Goal: Find specific page/section: Find specific page/section

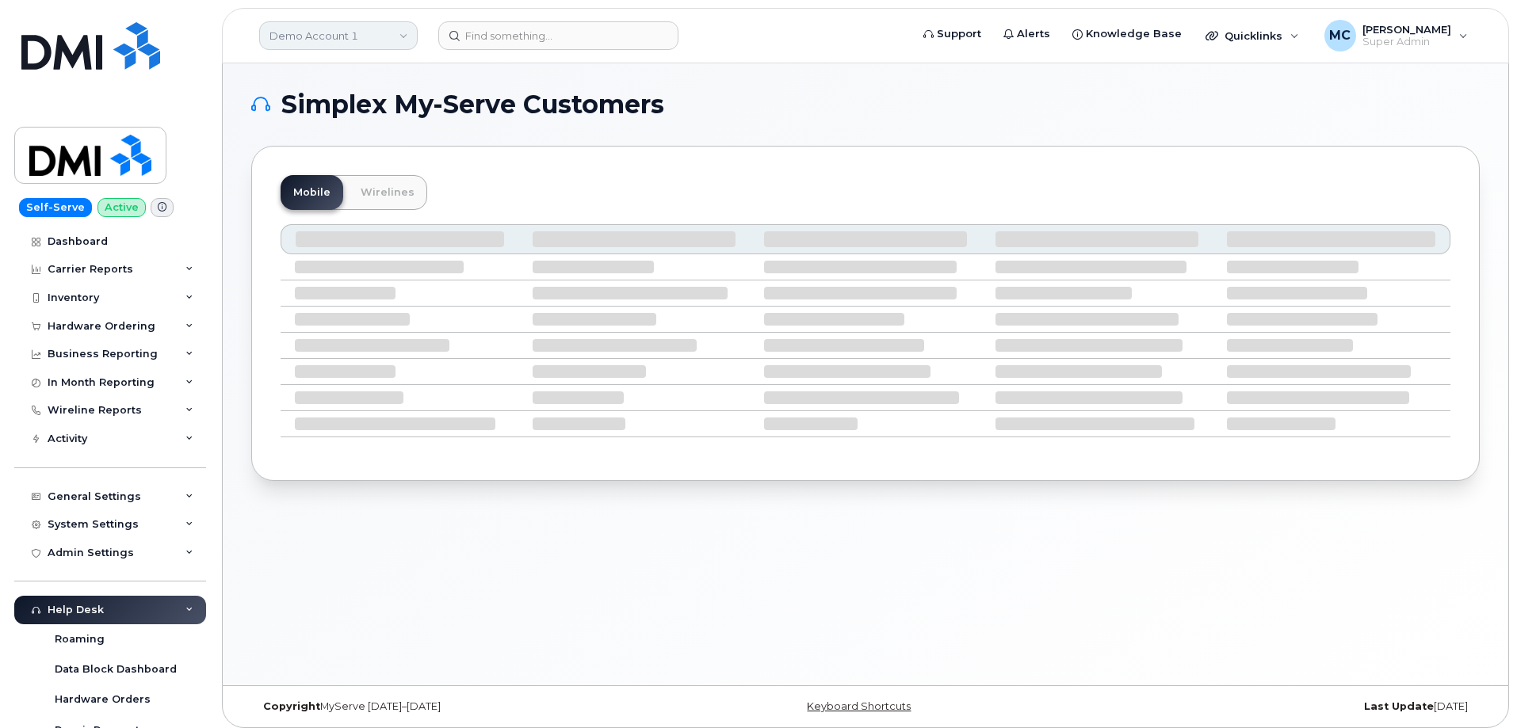
click at [376, 32] on link "Demo Account 1" at bounding box center [338, 35] width 159 height 29
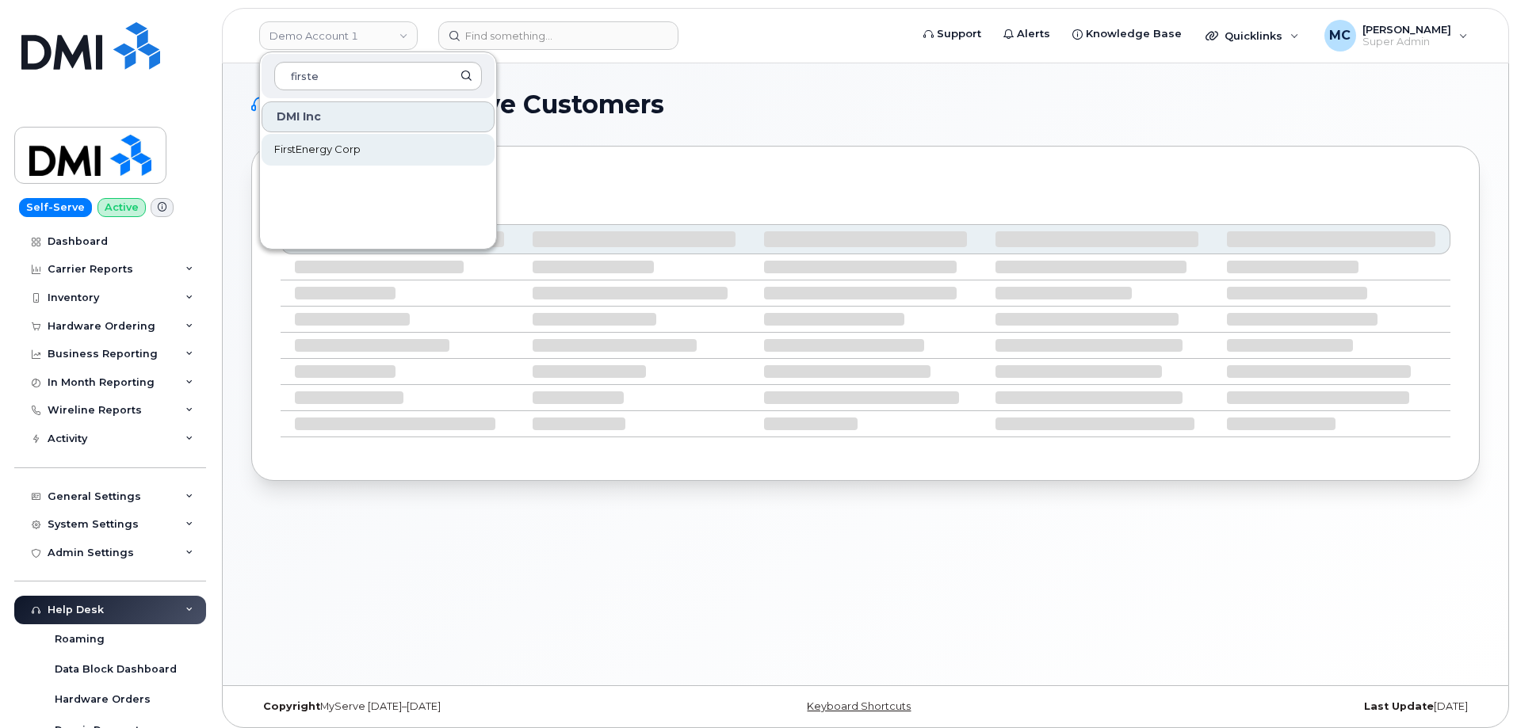
type input "firste"
click at [365, 146] on link "FirstEnergy Corp" at bounding box center [378, 150] width 233 height 32
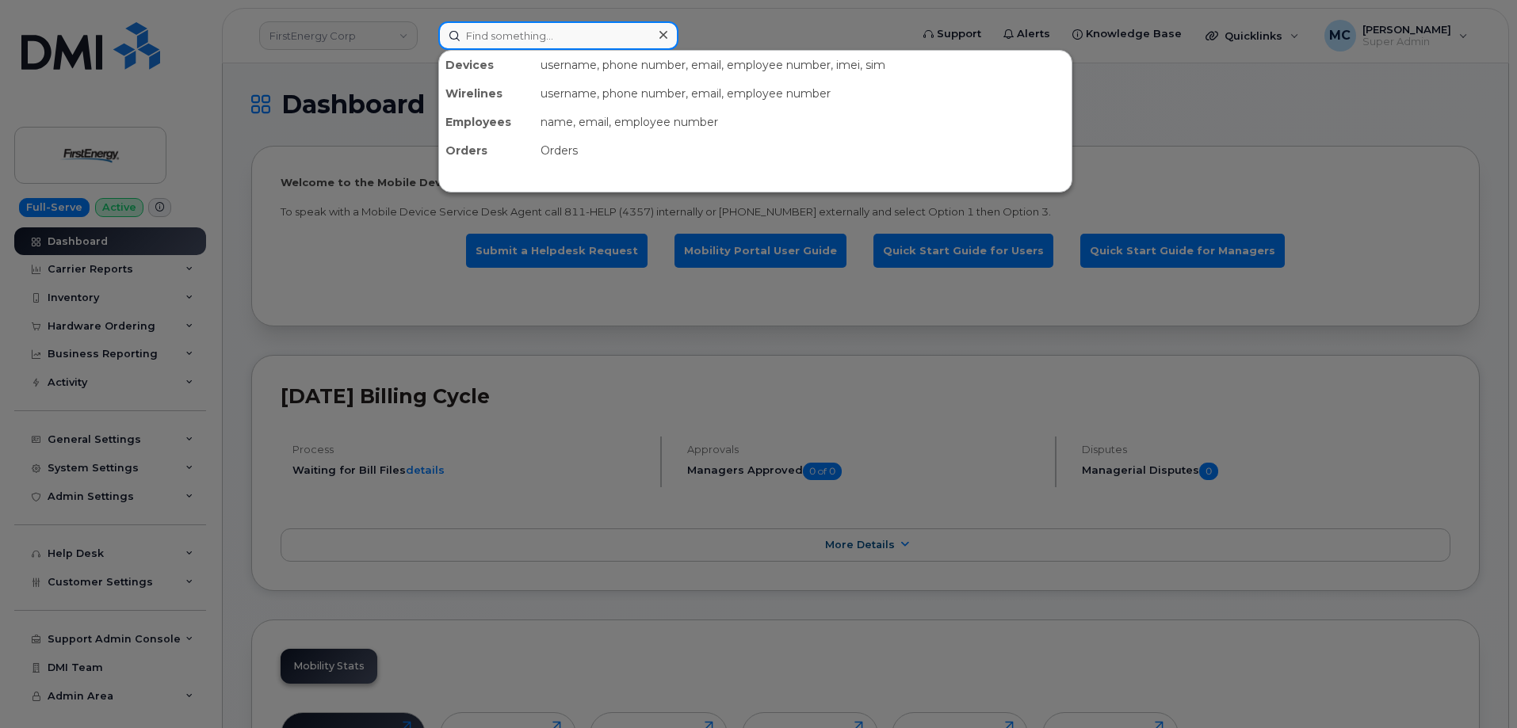
paste input "304-692-2770"
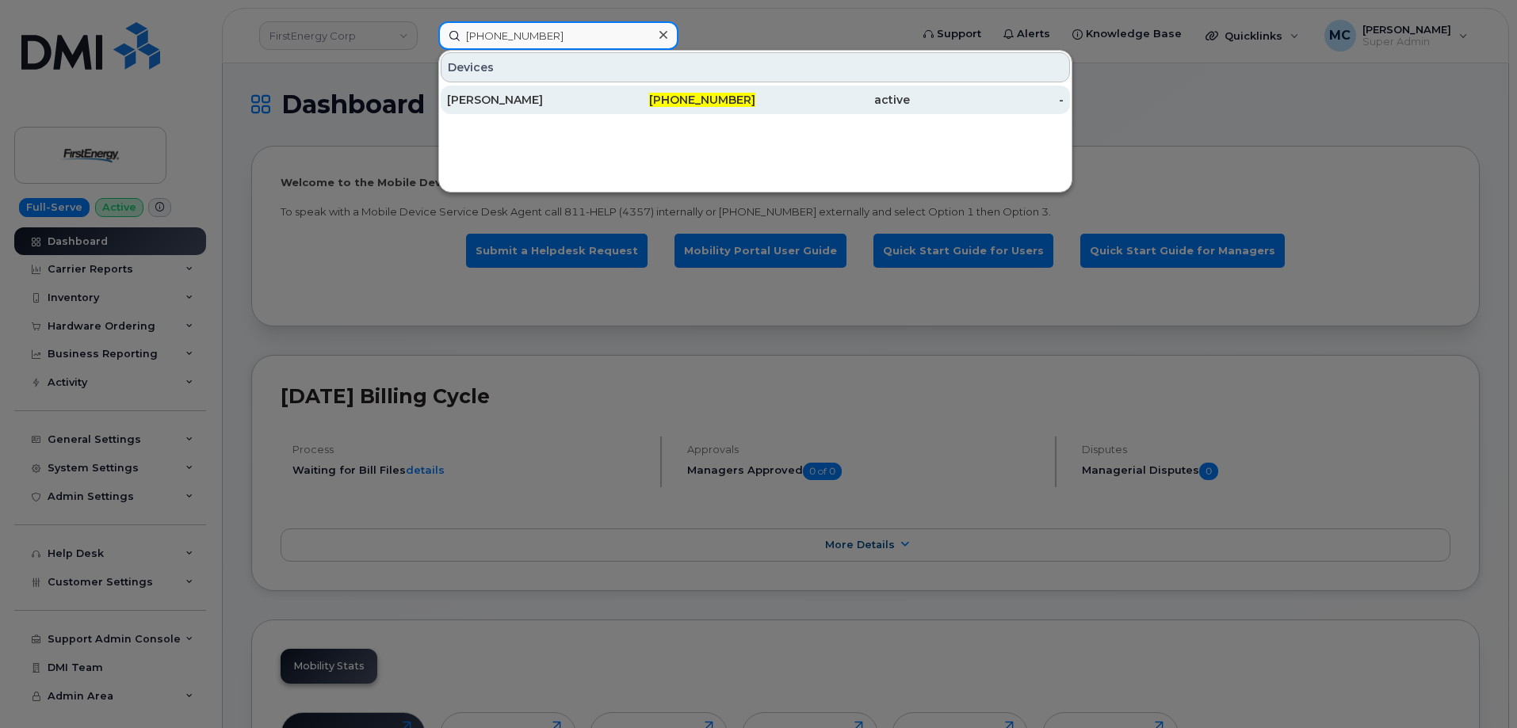
type input "304-692-2770"
click at [779, 99] on div "active" at bounding box center [832, 100] width 155 height 16
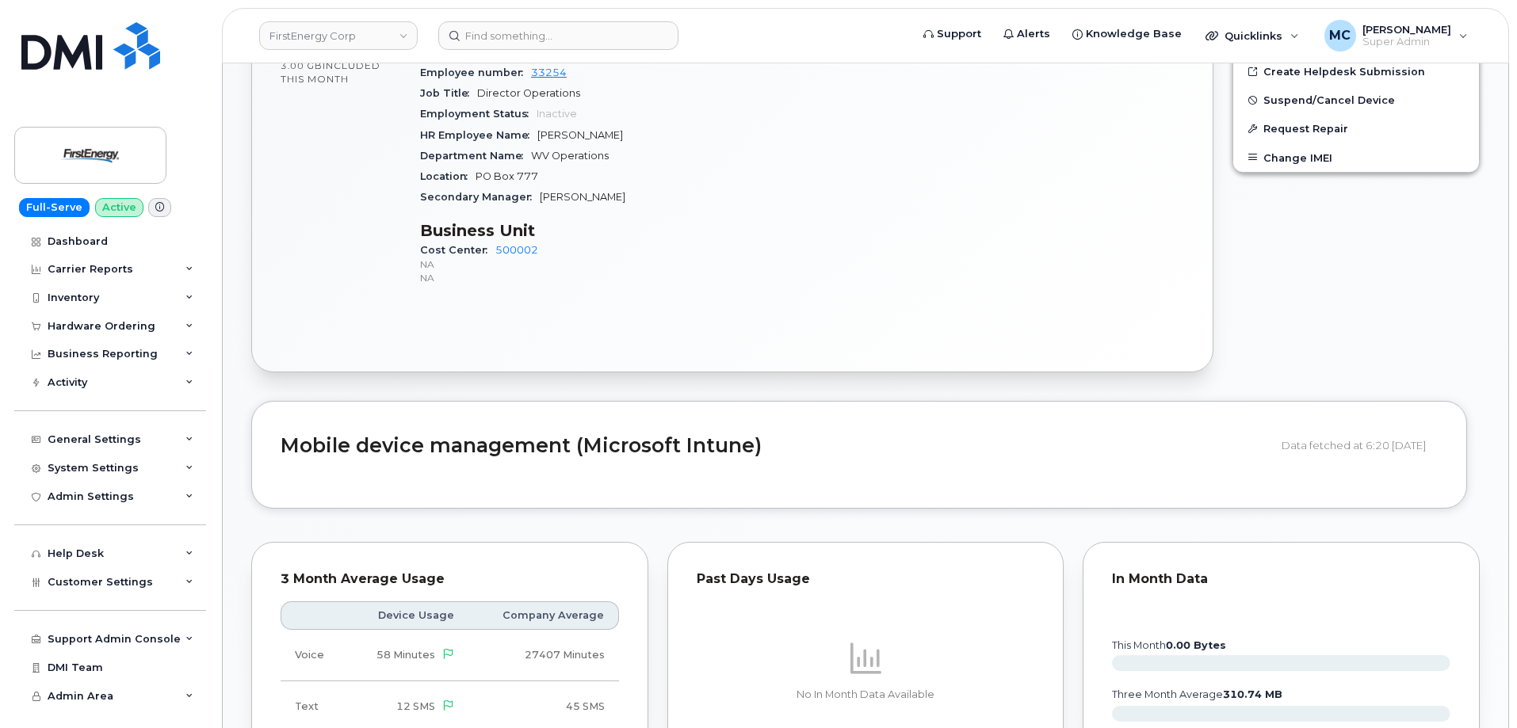
scroll to position [809, 0]
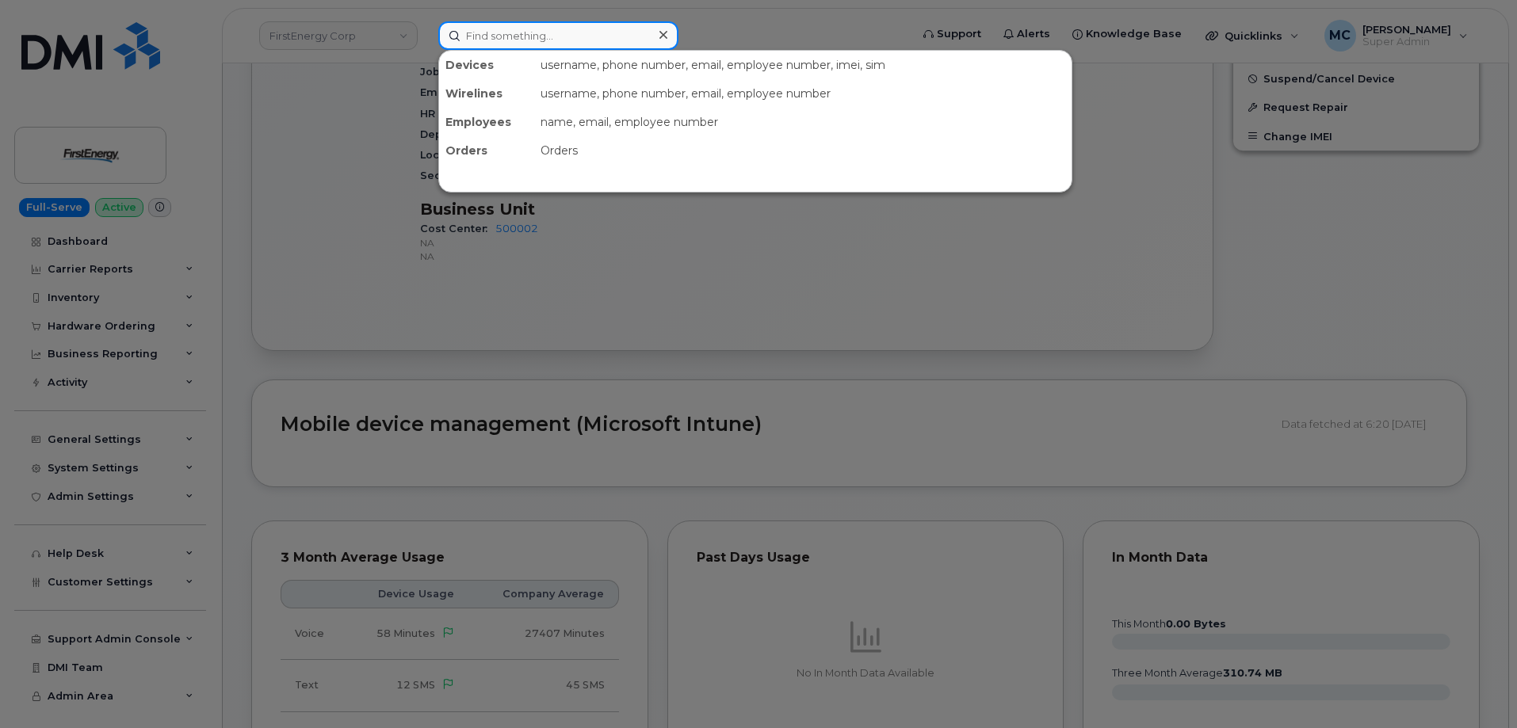
click at [524, 39] on input at bounding box center [558, 35] width 240 height 29
paste input "352938142765762"
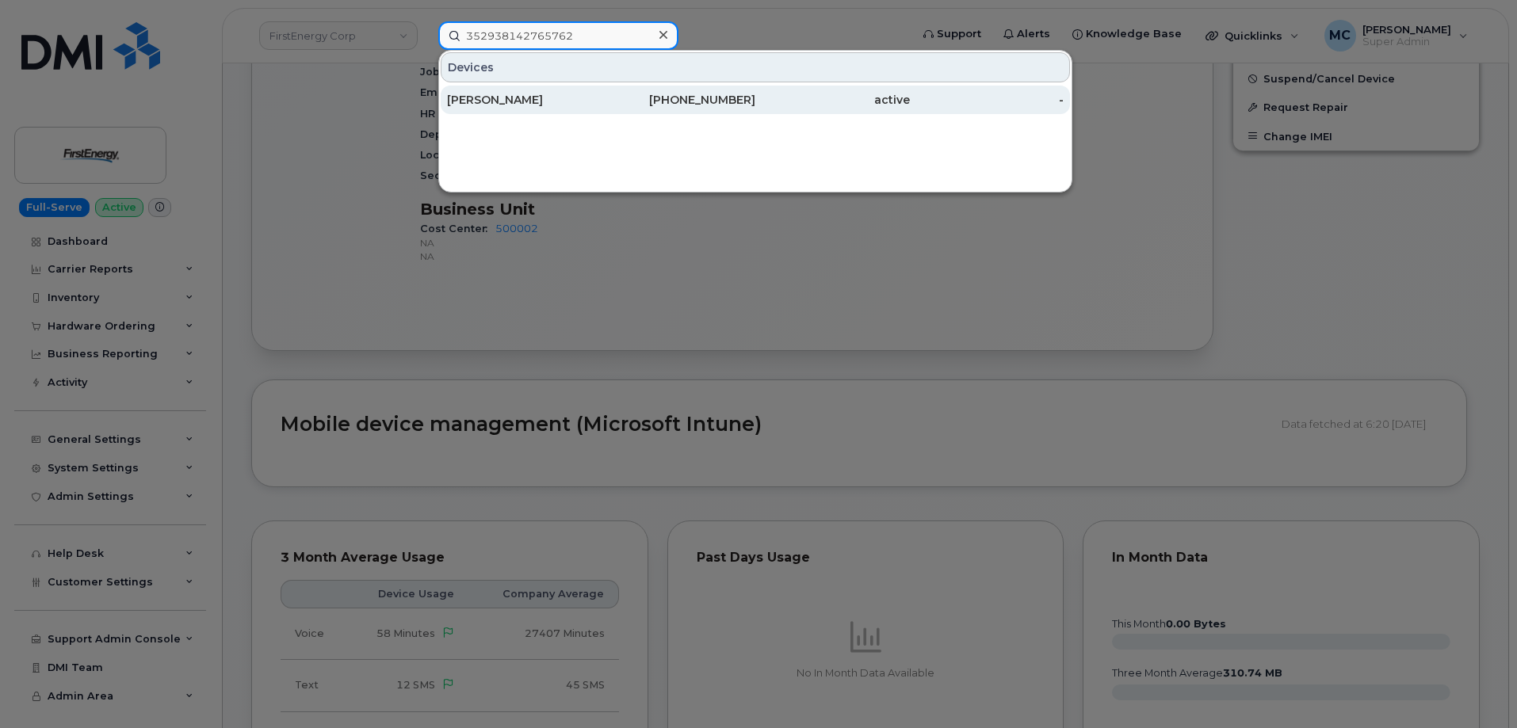
type input "352938142765762"
click at [594, 109] on div "MICHAEL D HAINES" at bounding box center [524, 100] width 155 height 29
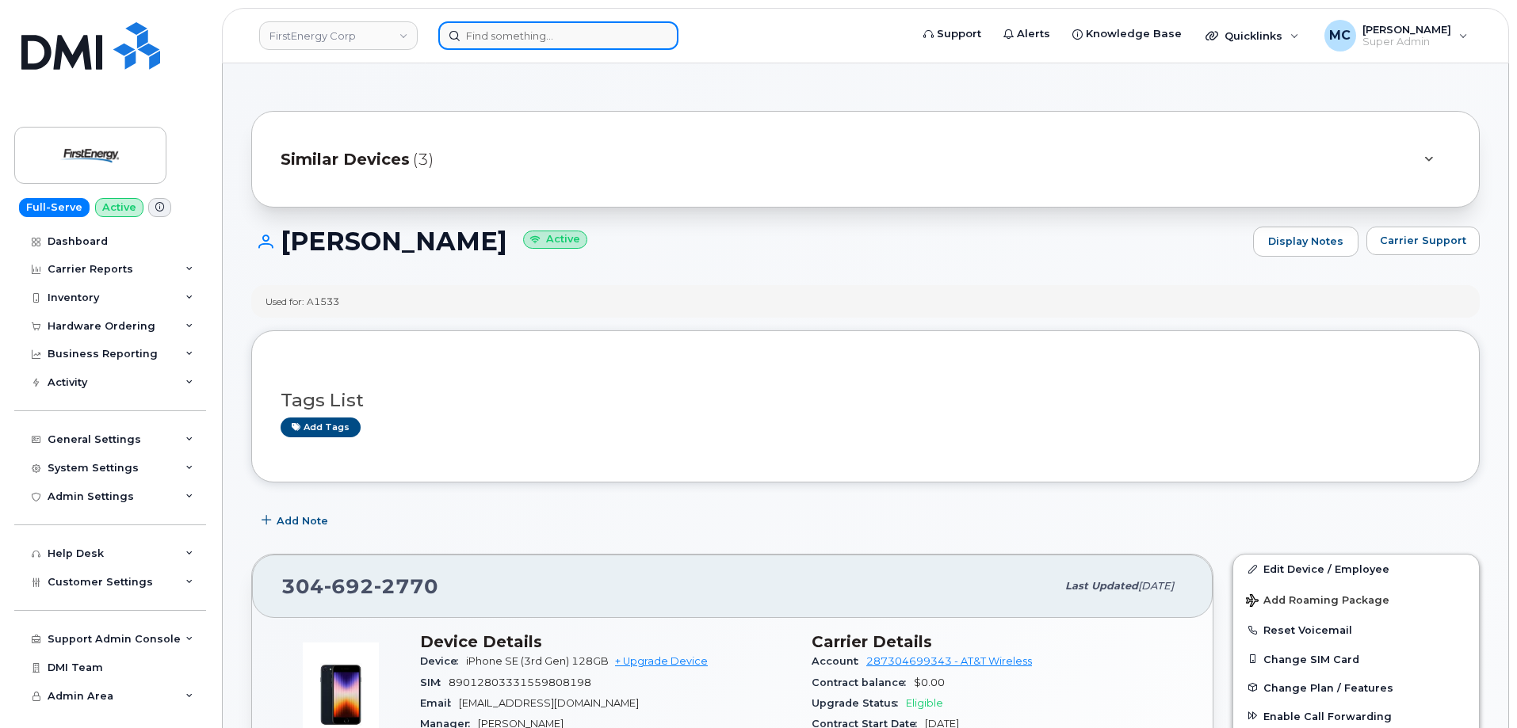
click at [519, 36] on input at bounding box center [558, 35] width 240 height 29
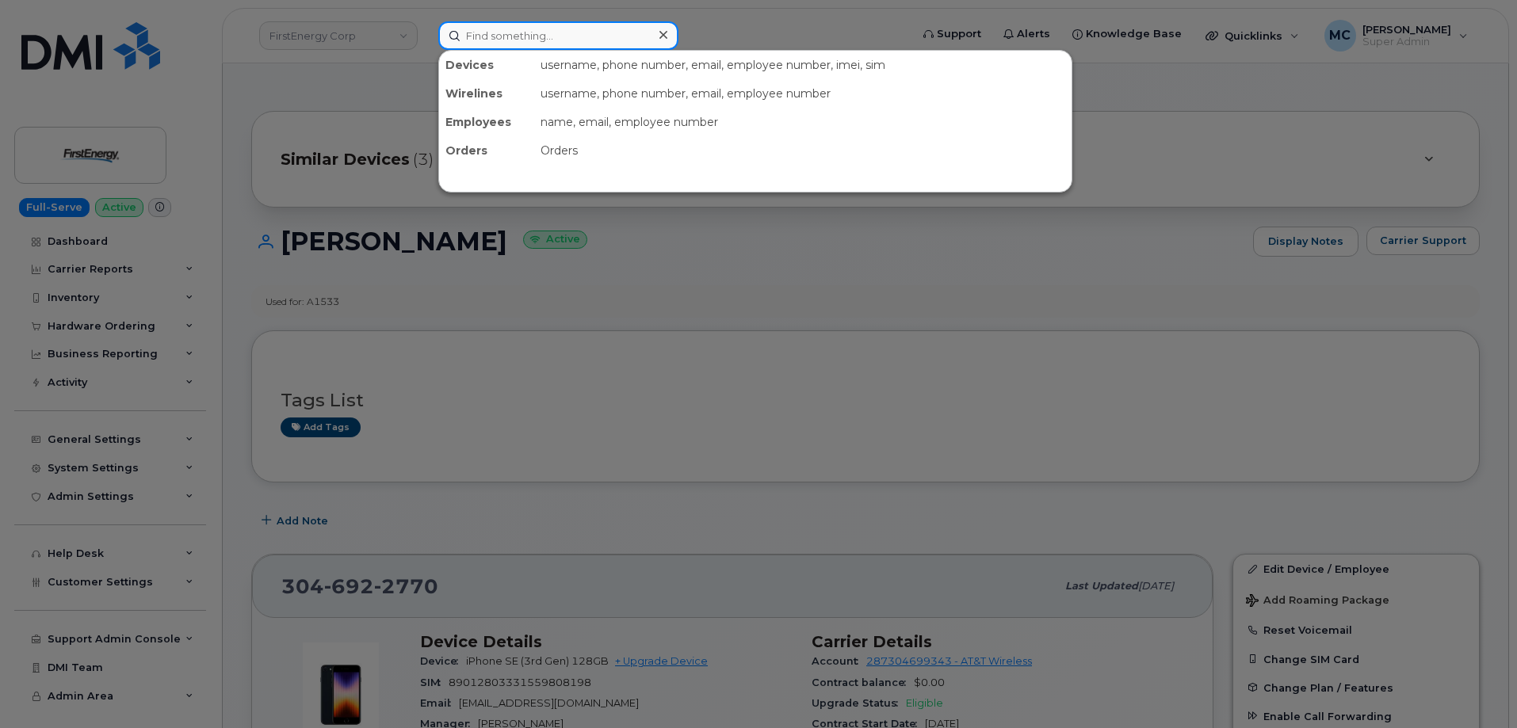
paste input "3306047431"
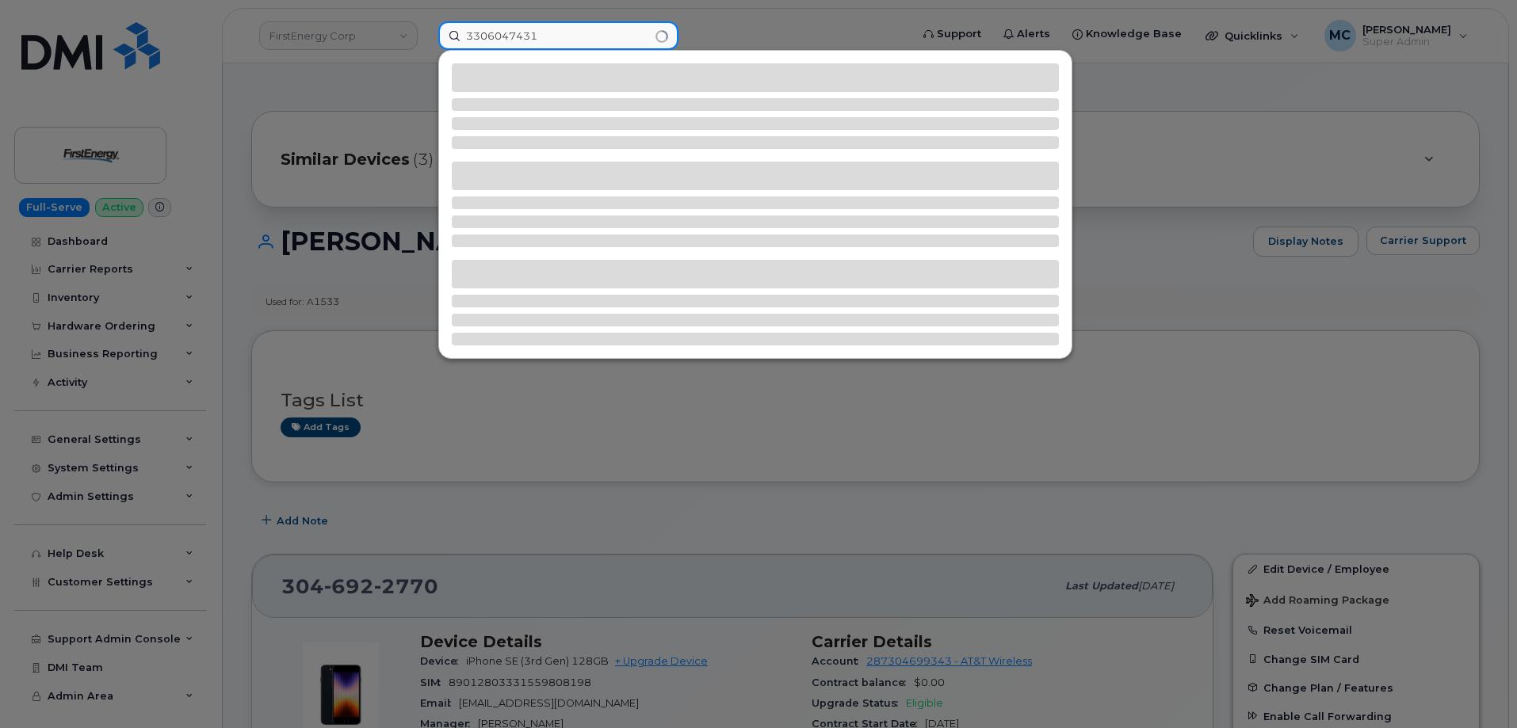
type input "3306047431"
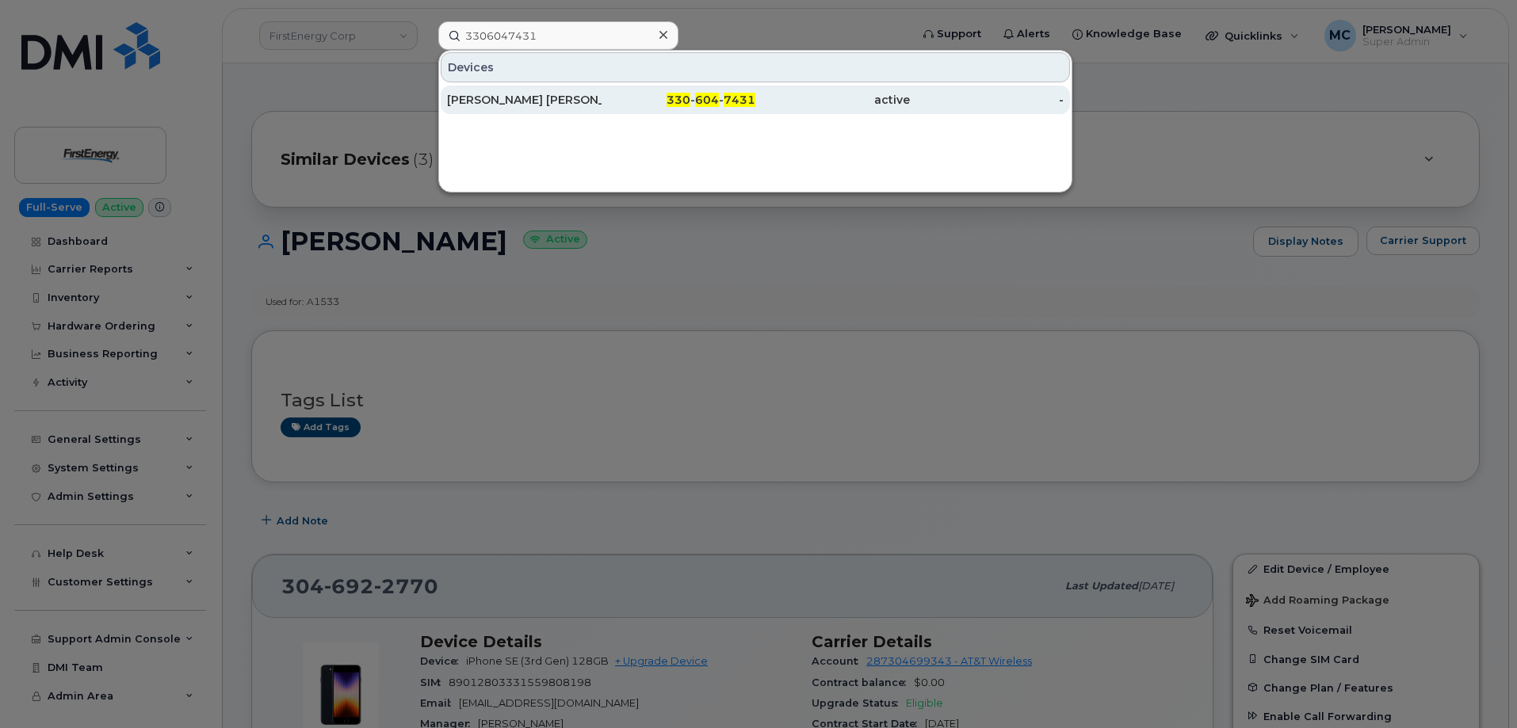
click at [741, 101] on span "7431" at bounding box center [740, 100] width 32 height 14
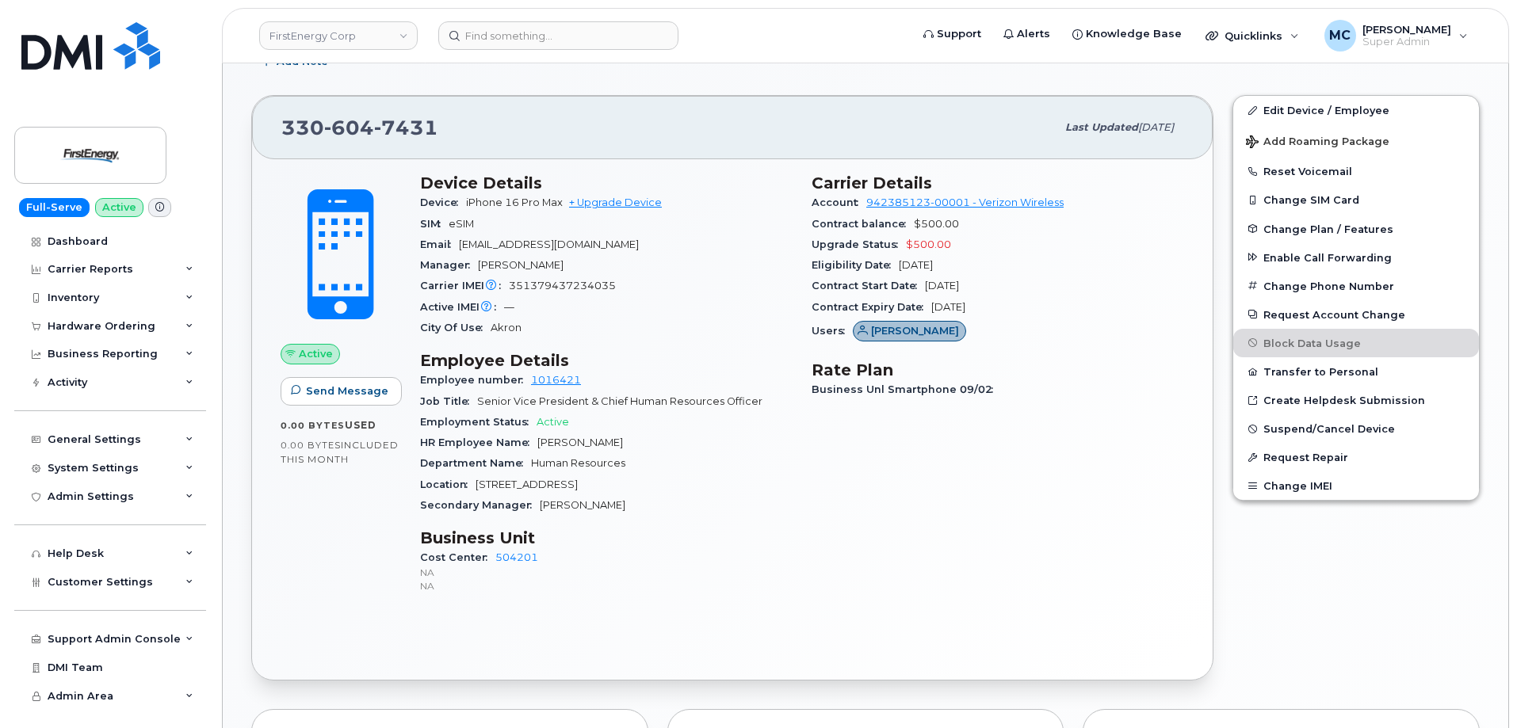
scroll to position [411, 0]
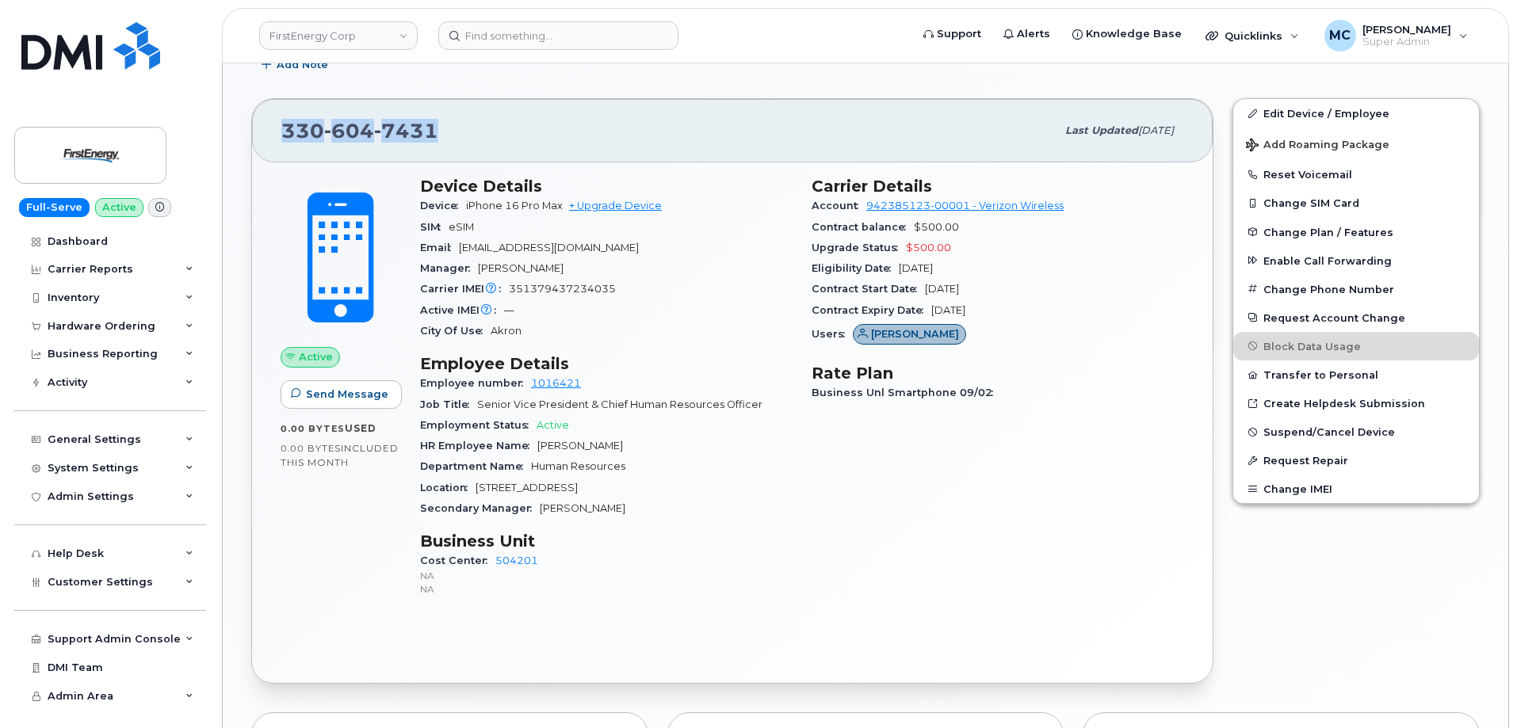
drag, startPoint x: 455, startPoint y: 138, endPoint x: 285, endPoint y: 140, distance: 169.6
click at [285, 140] on div "330 604 7431" at bounding box center [668, 130] width 774 height 33
copy span "330 604 7431"
click at [717, 296] on div "Carrier IMEI Carrier IMEI is reported during the last billing cycle or change o…" at bounding box center [606, 289] width 372 height 21
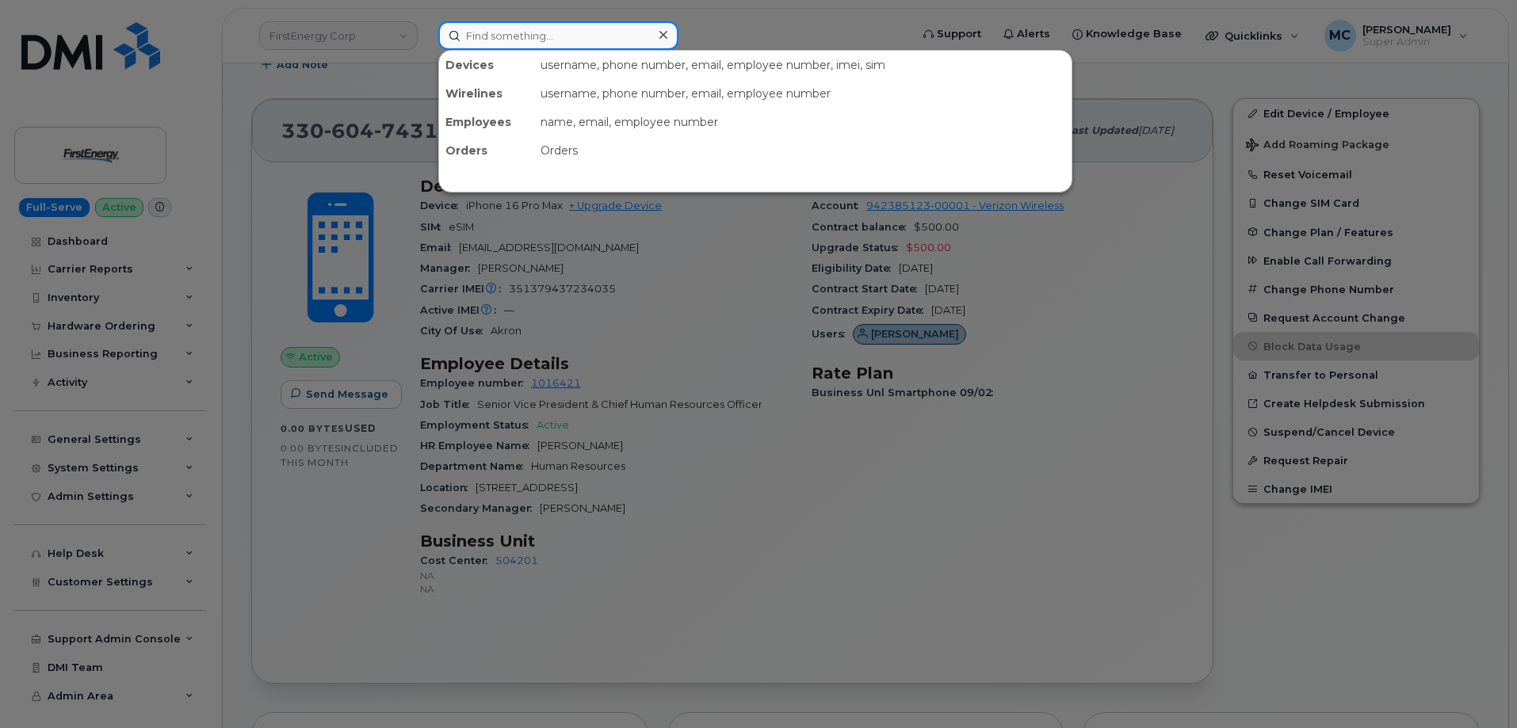
paste input "4847353967"
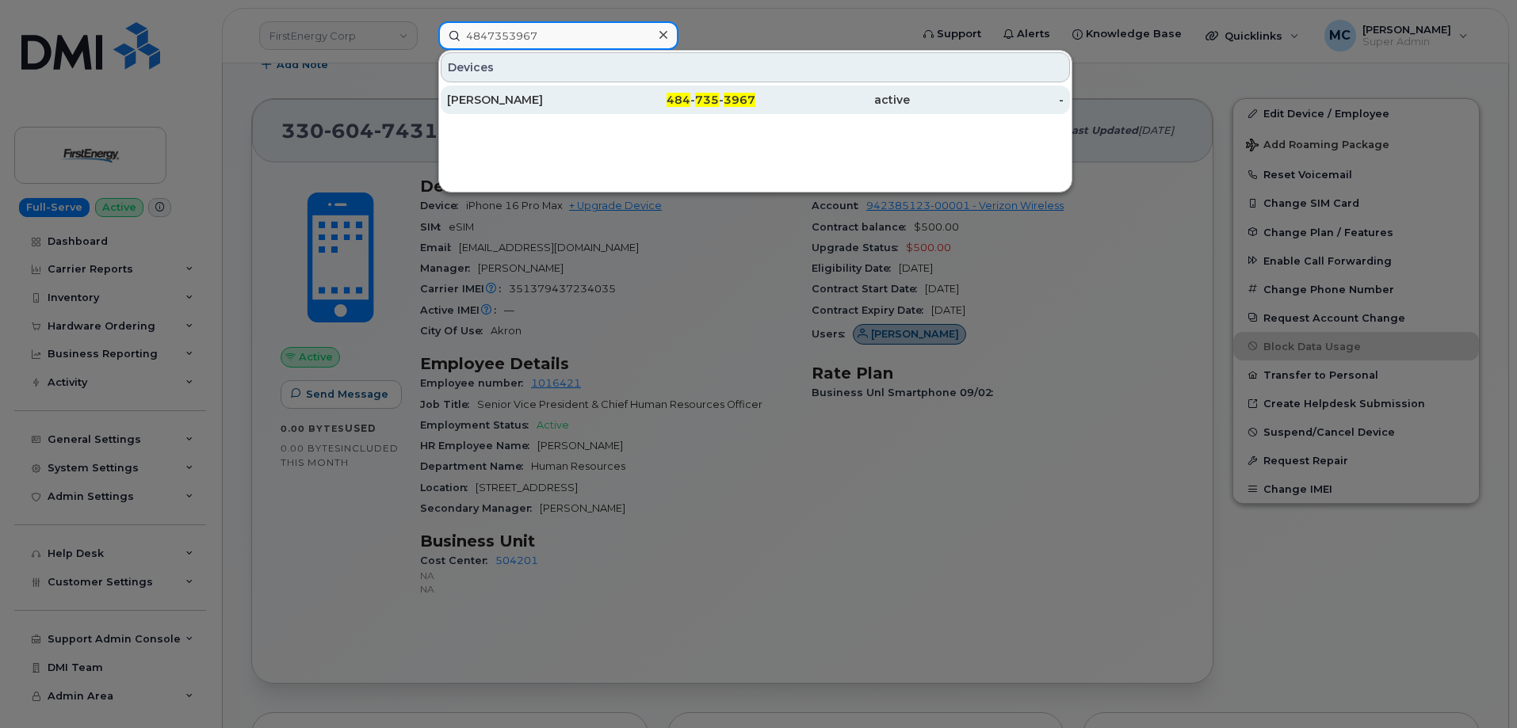
type input "4847353967"
click at [615, 98] on div "484 - 735 - 3967" at bounding box center [679, 100] width 155 height 16
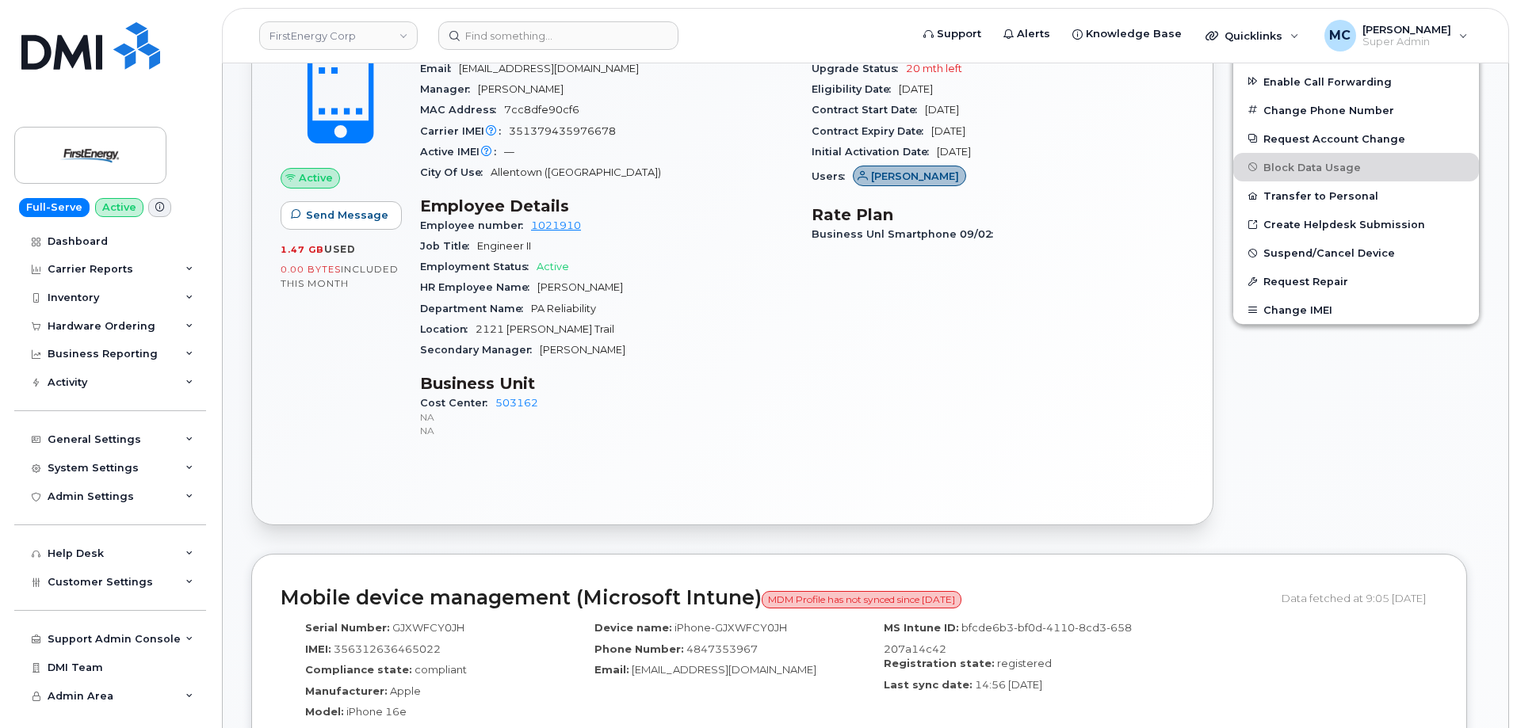
scroll to position [458, 0]
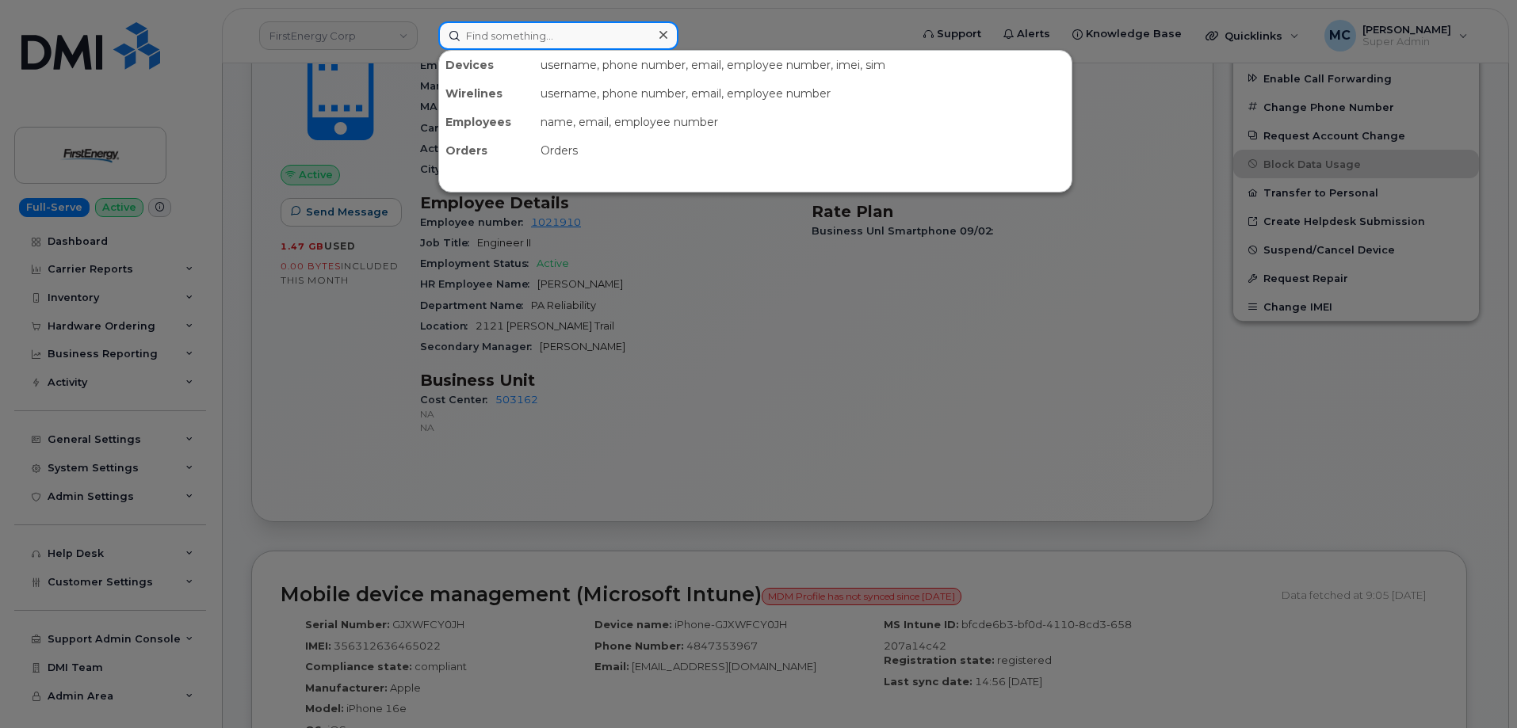
paste input "9739195863"
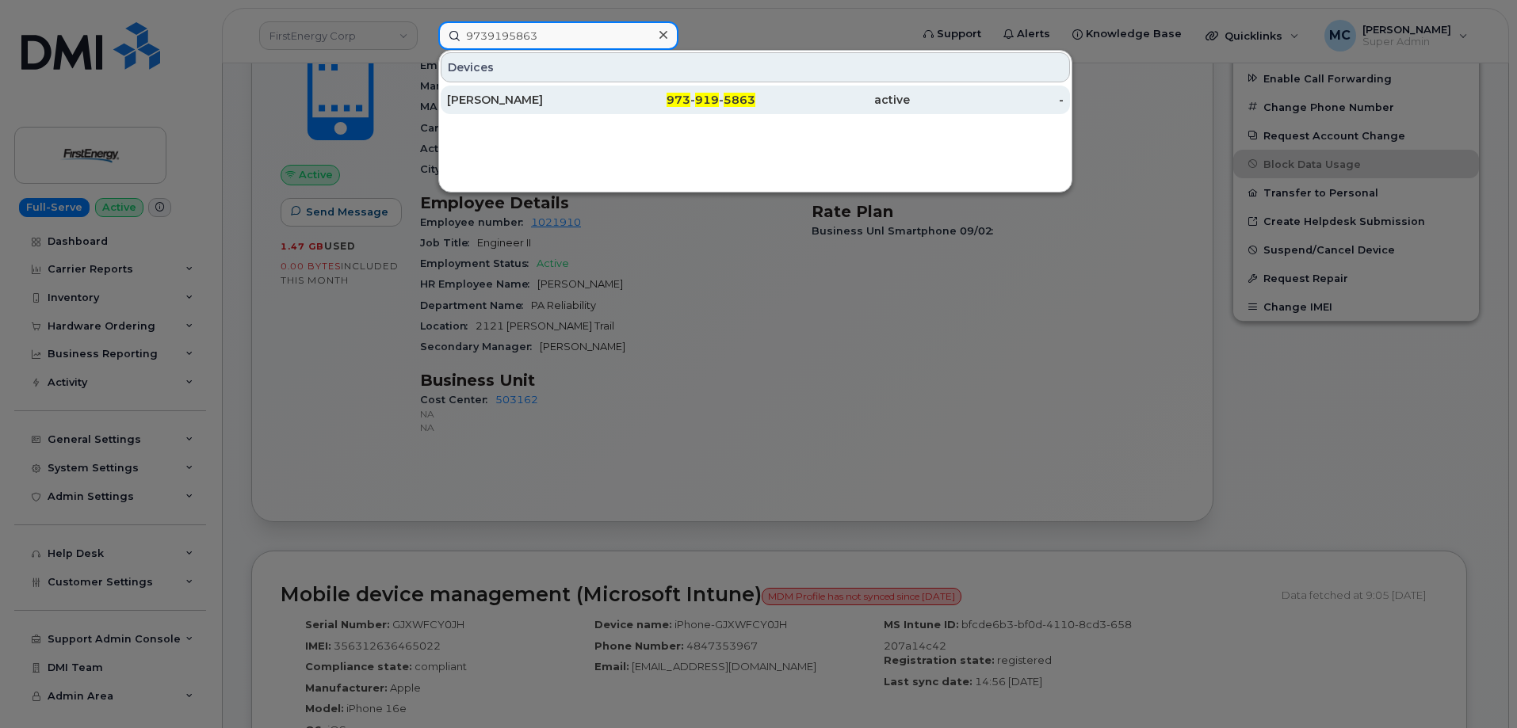
type input "9739195863"
click at [697, 103] on span "919" at bounding box center [707, 100] width 24 height 14
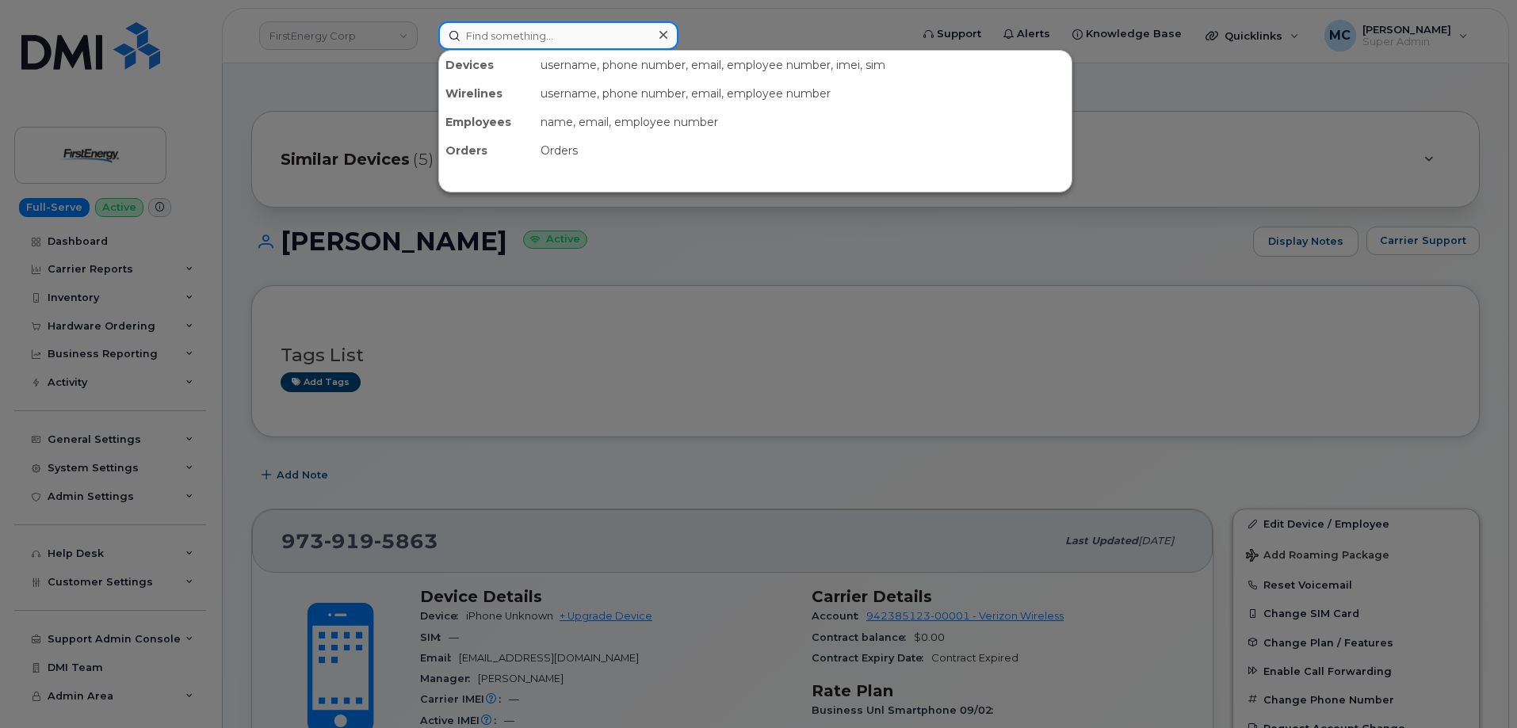
click at [499, 33] on input at bounding box center [558, 35] width 240 height 29
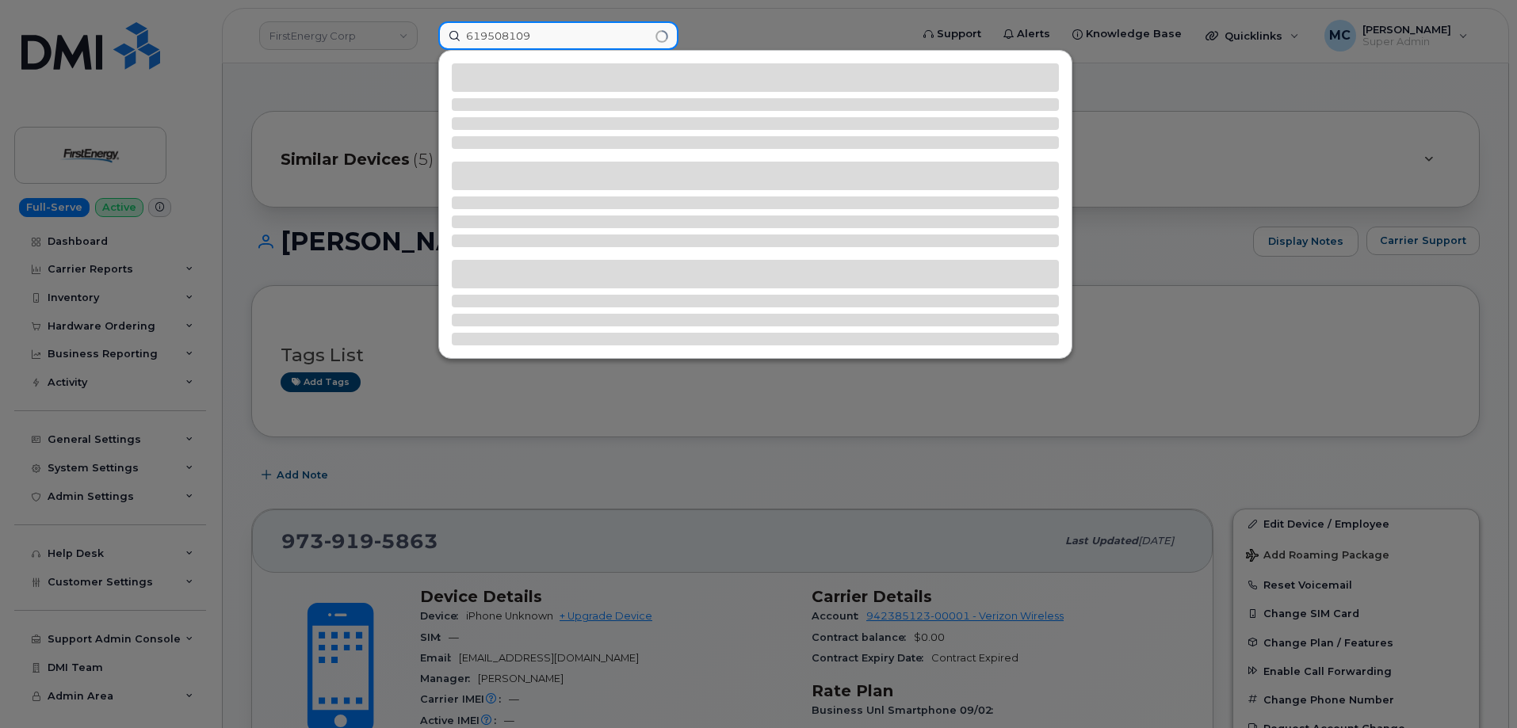
type input "6195081092"
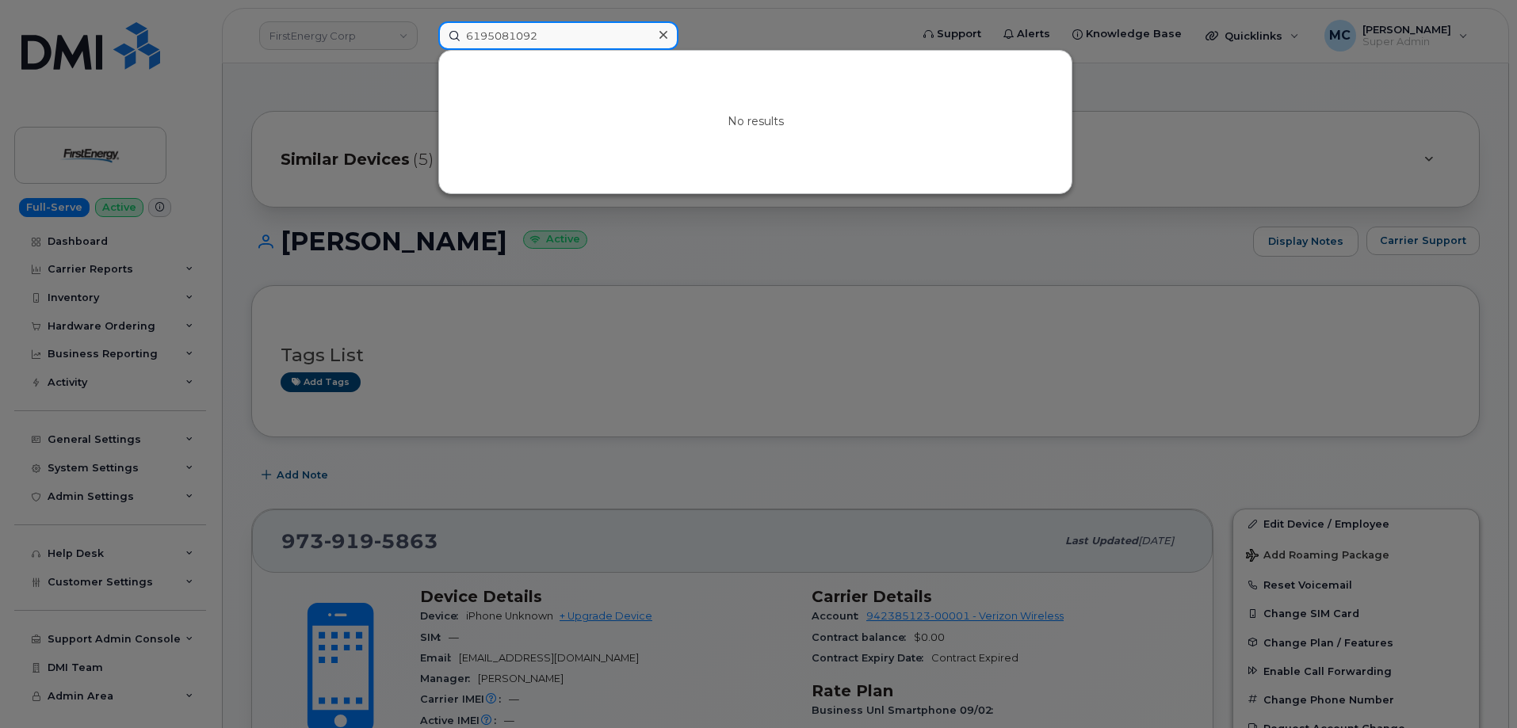
click at [588, 38] on input "6195081092" at bounding box center [558, 35] width 240 height 29
click at [588, 39] on input "6195081092" at bounding box center [558, 35] width 240 height 29
click at [501, 36] on input at bounding box center [558, 35] width 240 height 29
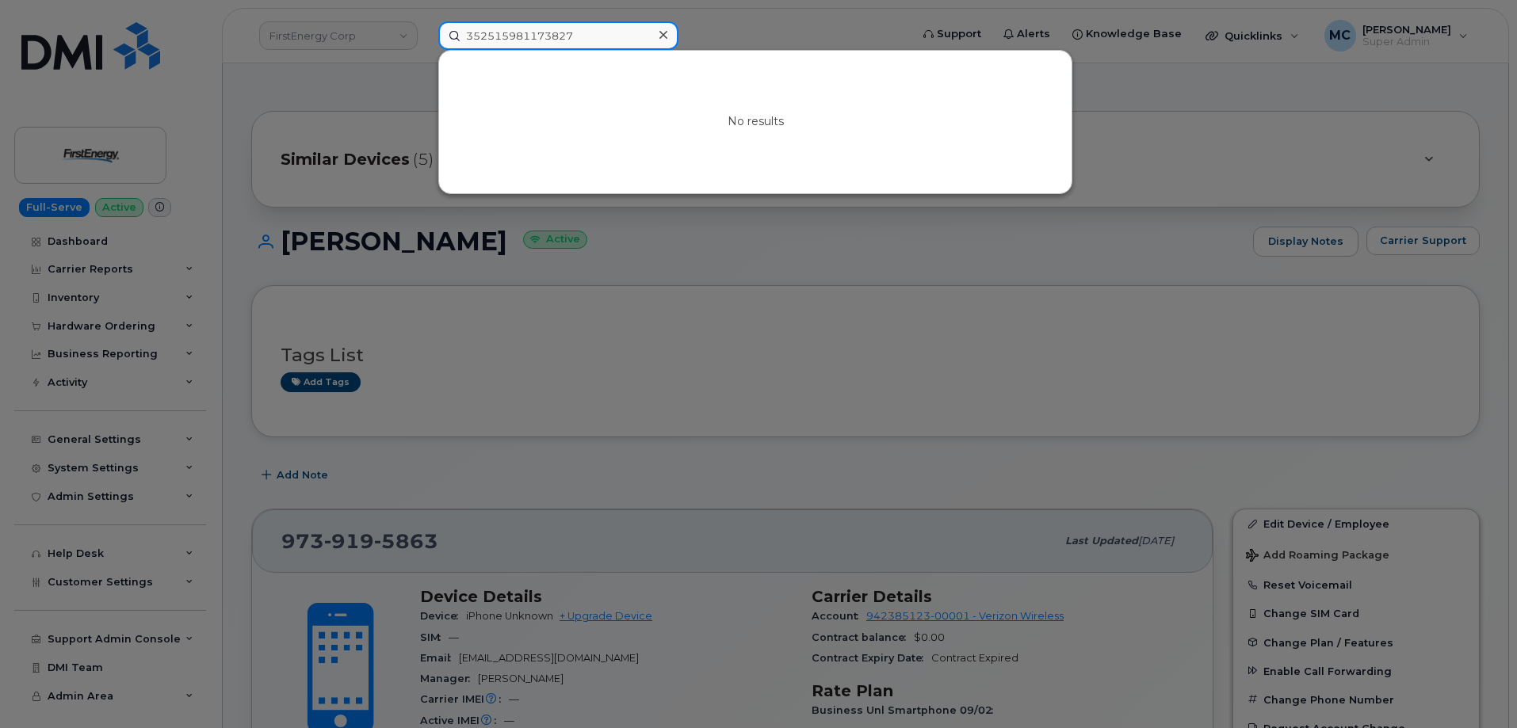
type input "352515981173827"
click at [662, 37] on icon at bounding box center [663, 35] width 8 height 8
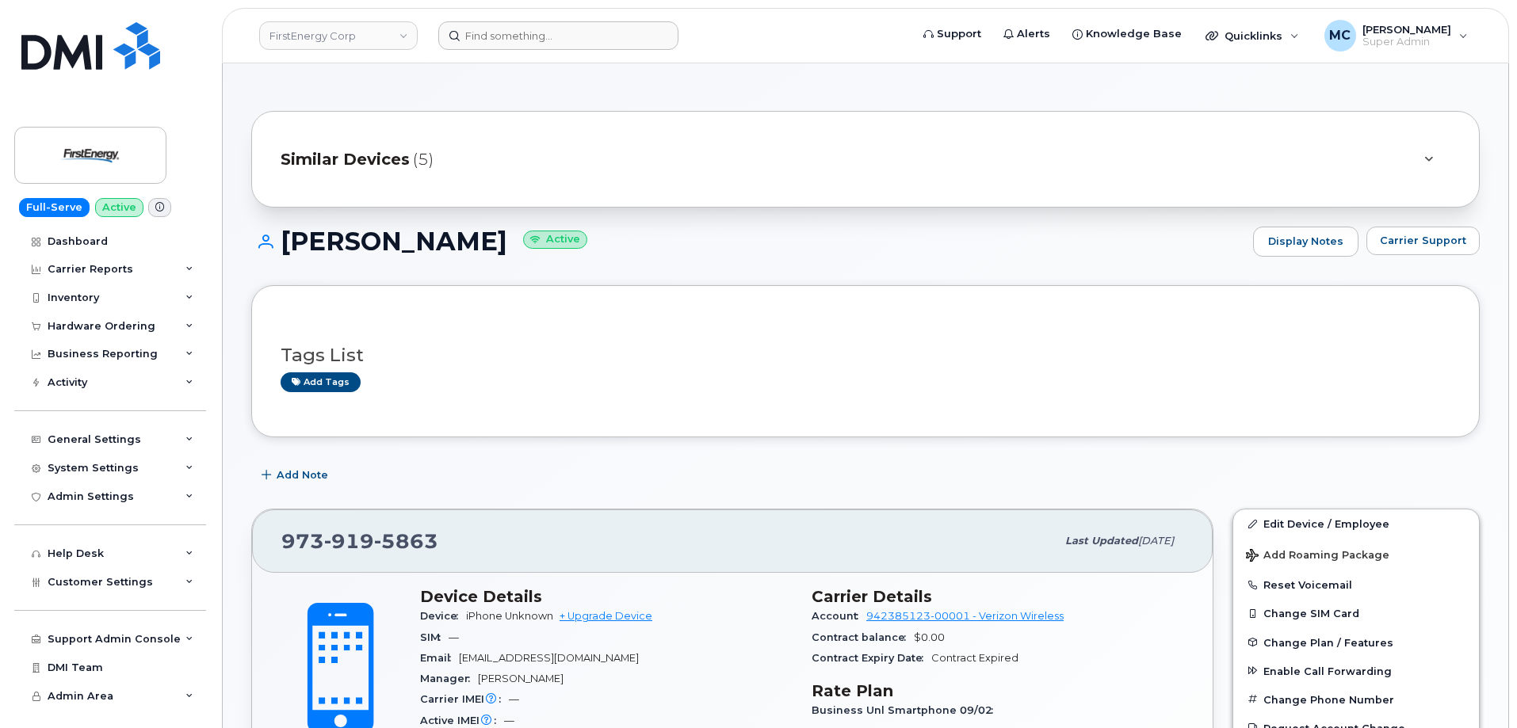
click at [722, 46] on form at bounding box center [668, 35] width 461 height 29
click at [434, 466] on div "Add Note" at bounding box center [865, 475] width 1228 height 29
click at [388, 32] on link "FirstEnergy Corp" at bounding box center [338, 35] width 159 height 29
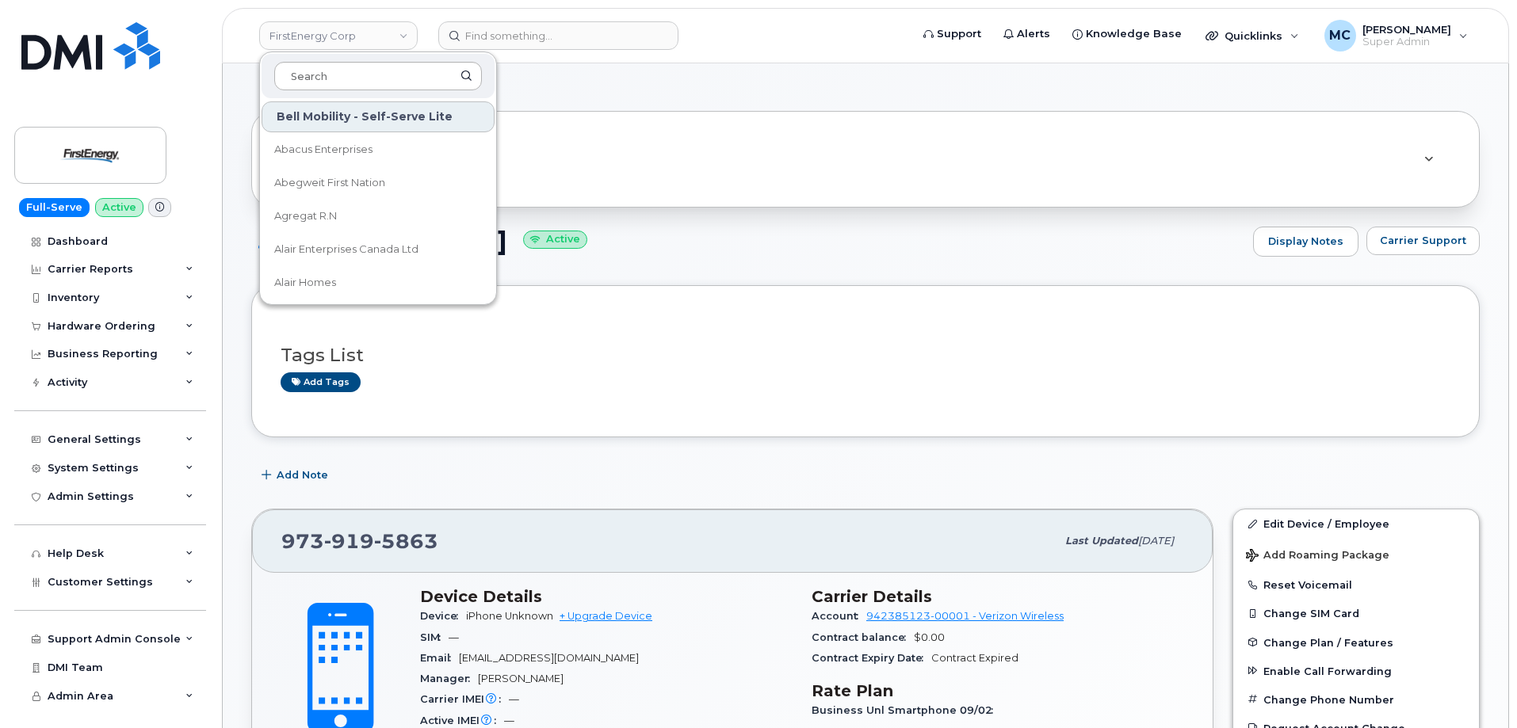
type input "f"
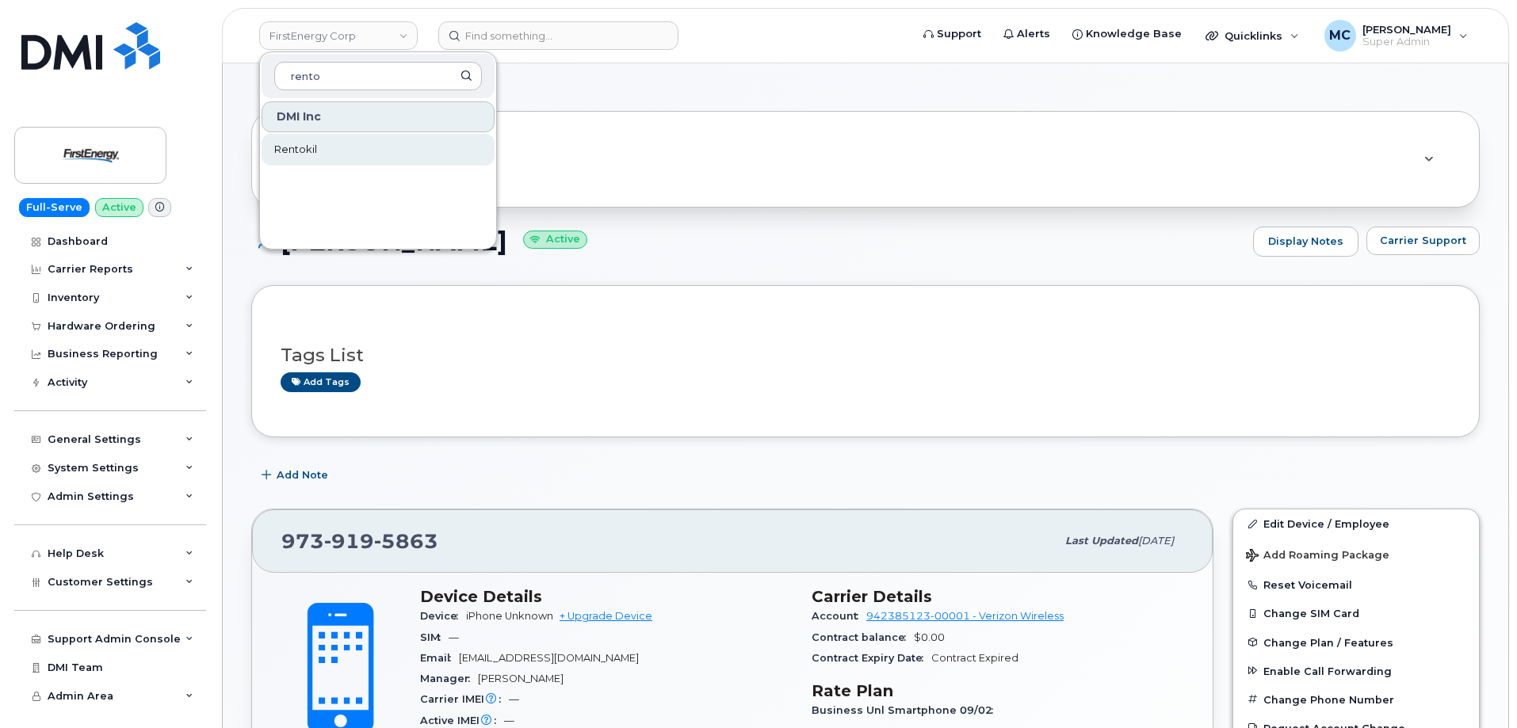
type input "rento"
click at [298, 148] on span "Rentokil" at bounding box center [295, 150] width 43 height 16
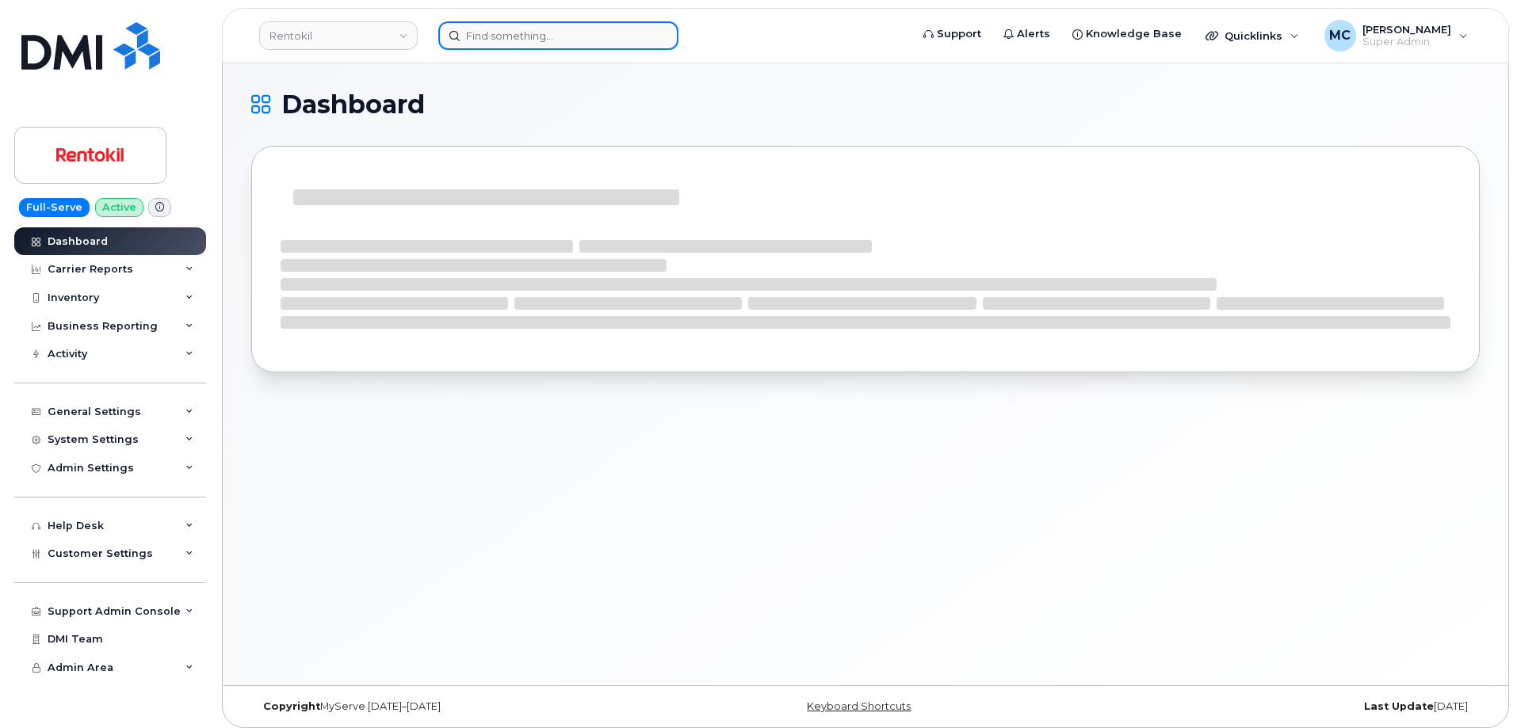
click at [562, 36] on input at bounding box center [558, 35] width 240 height 29
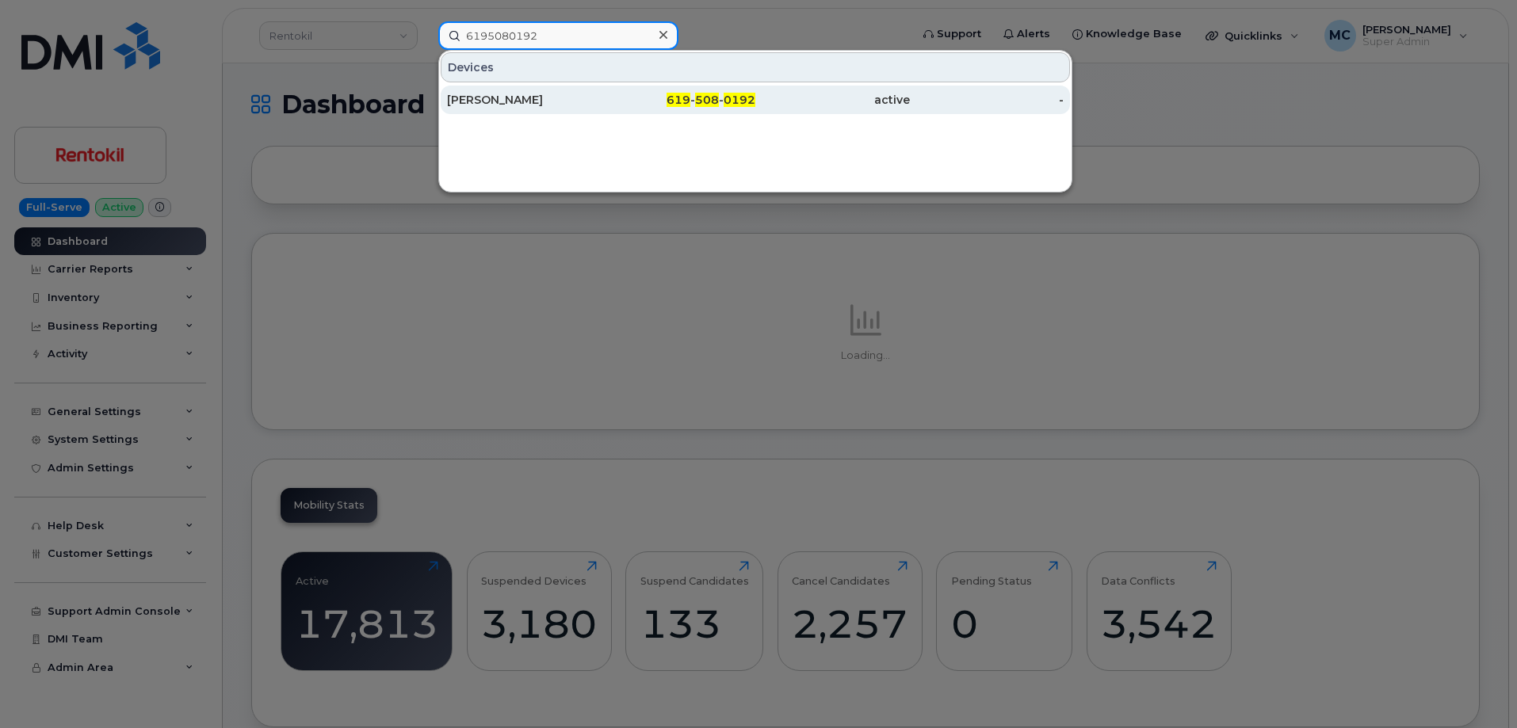
type input "6195080192"
click at [632, 96] on div "619 - 508 - 0192" at bounding box center [679, 100] width 155 height 16
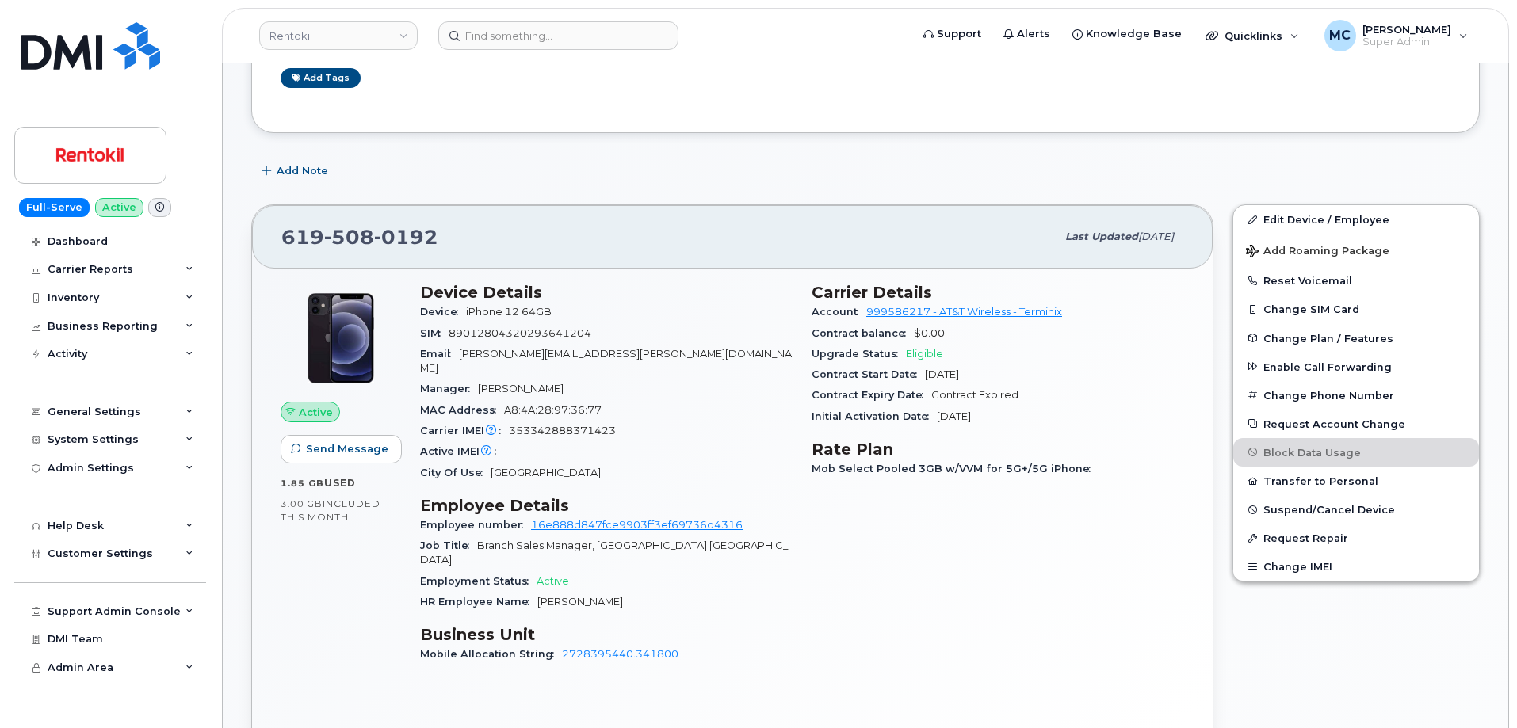
scroll to position [296, 0]
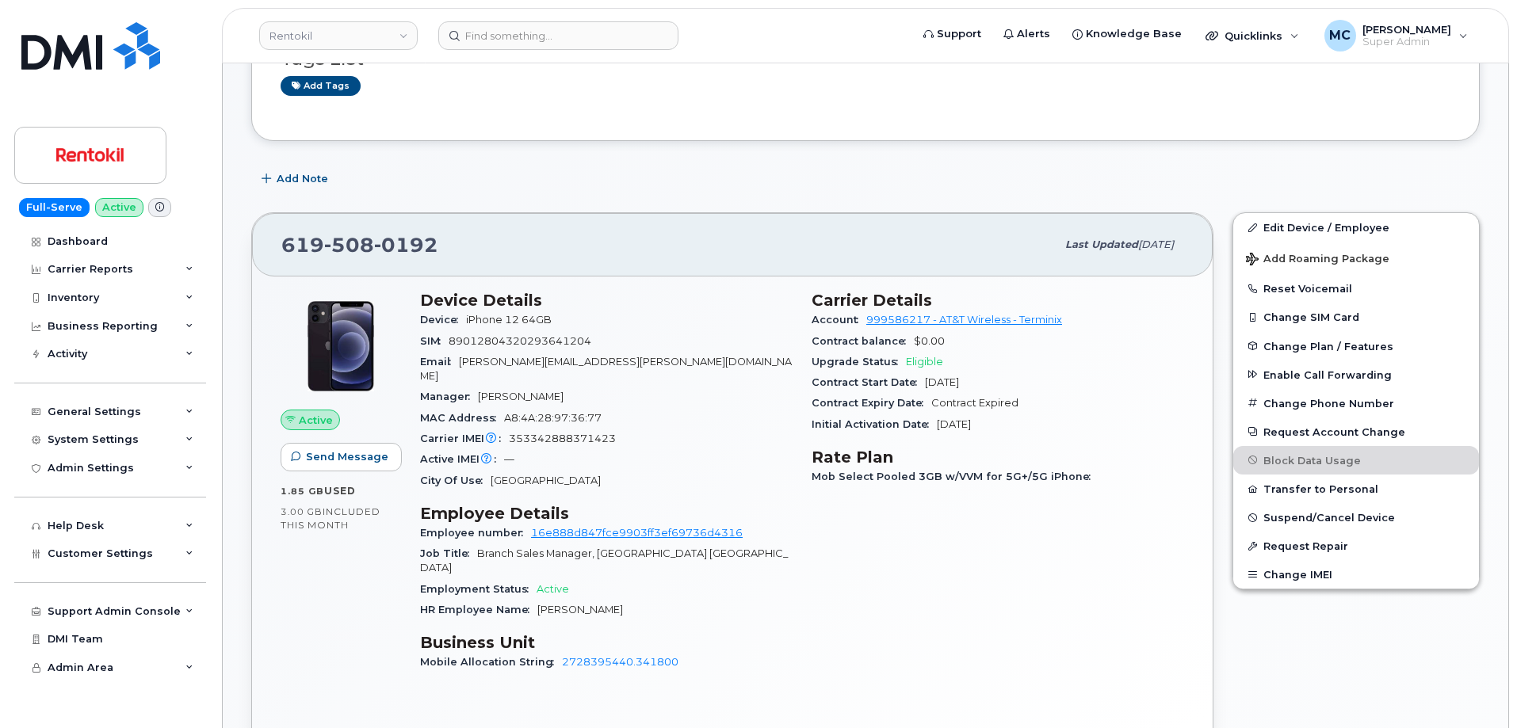
click at [625, 178] on div "Add Note" at bounding box center [865, 179] width 1228 height 29
click at [680, 226] on div "619 508 0192 Last updated Sep 29, 2025" at bounding box center [732, 244] width 961 height 63
click at [852, 572] on div "Carrier Details Account 999586217 - AT&T Wireless - Terminix Contract balance $…" at bounding box center [998, 488] width 392 height 414
click at [824, 176] on div "Add Note" at bounding box center [865, 179] width 1228 height 29
drag, startPoint x: 349, startPoint y: 529, endPoint x: 282, endPoint y: 514, distance: 69.0
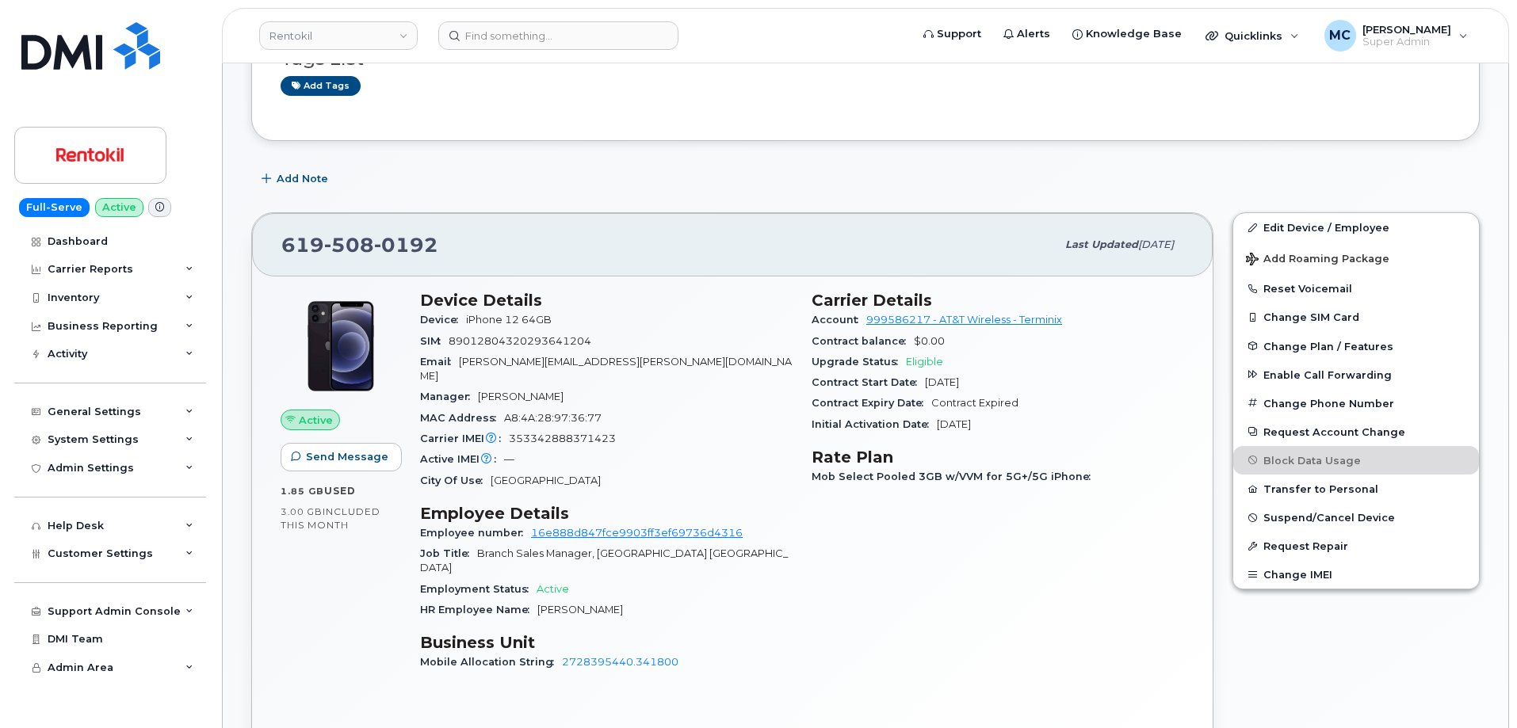
click at [282, 514] on div "3.00 GB  included this month" at bounding box center [341, 519] width 120 height 28
click at [282, 514] on span "3.00 GB" at bounding box center [302, 511] width 42 height 11
drag, startPoint x: 283, startPoint y: 512, endPoint x: 349, endPoint y: 521, distance: 66.4
click at [349, 521] on div "3.00 GB  included this month" at bounding box center [341, 519] width 120 height 28
click at [345, 567] on div "Active Send Message 1.85 GB  used 3.00 GB  included this month" at bounding box center [340, 488] width 139 height 414
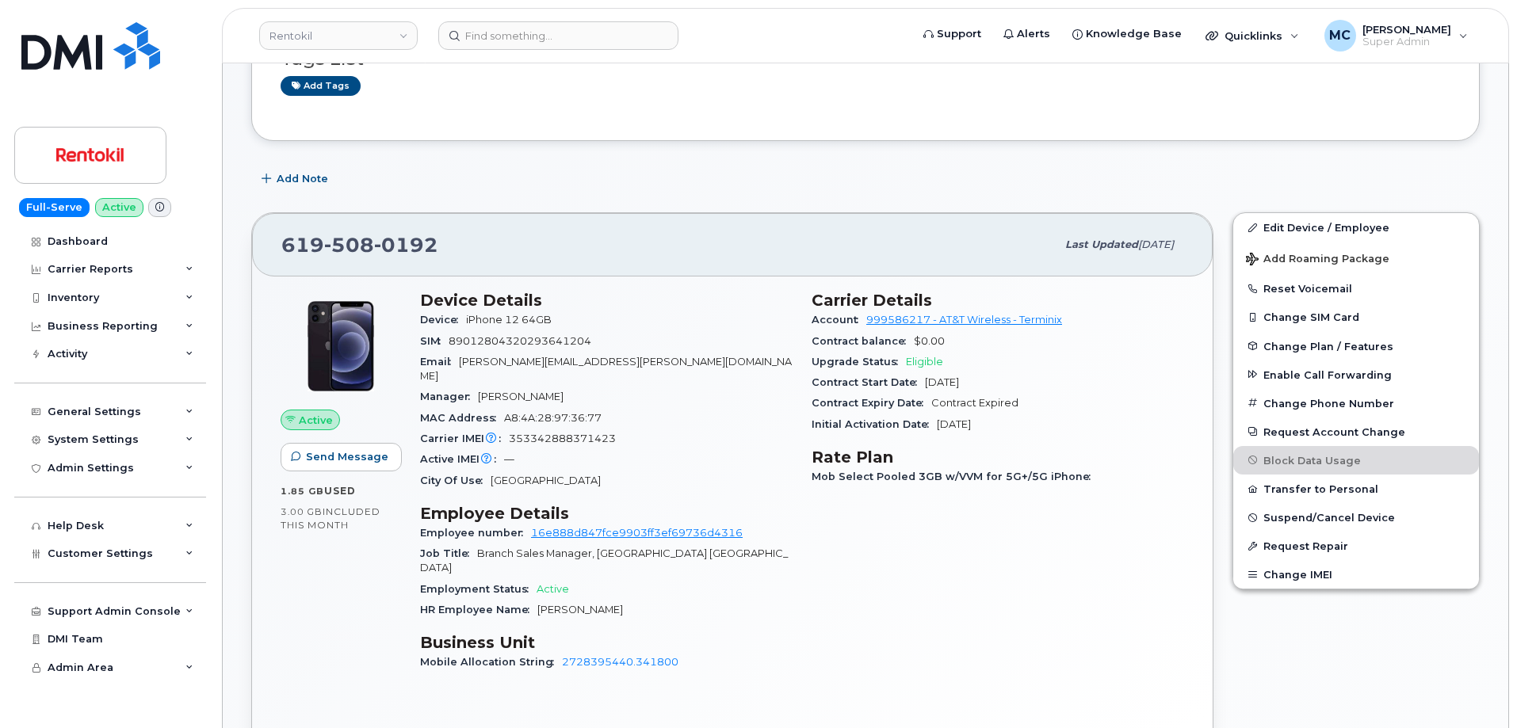
click at [919, 560] on div "Carrier Details Account 999586217 - AT&T Wireless - Terminix Contract balance $…" at bounding box center [998, 488] width 392 height 414
click at [621, 40] on input at bounding box center [558, 35] width 240 height 29
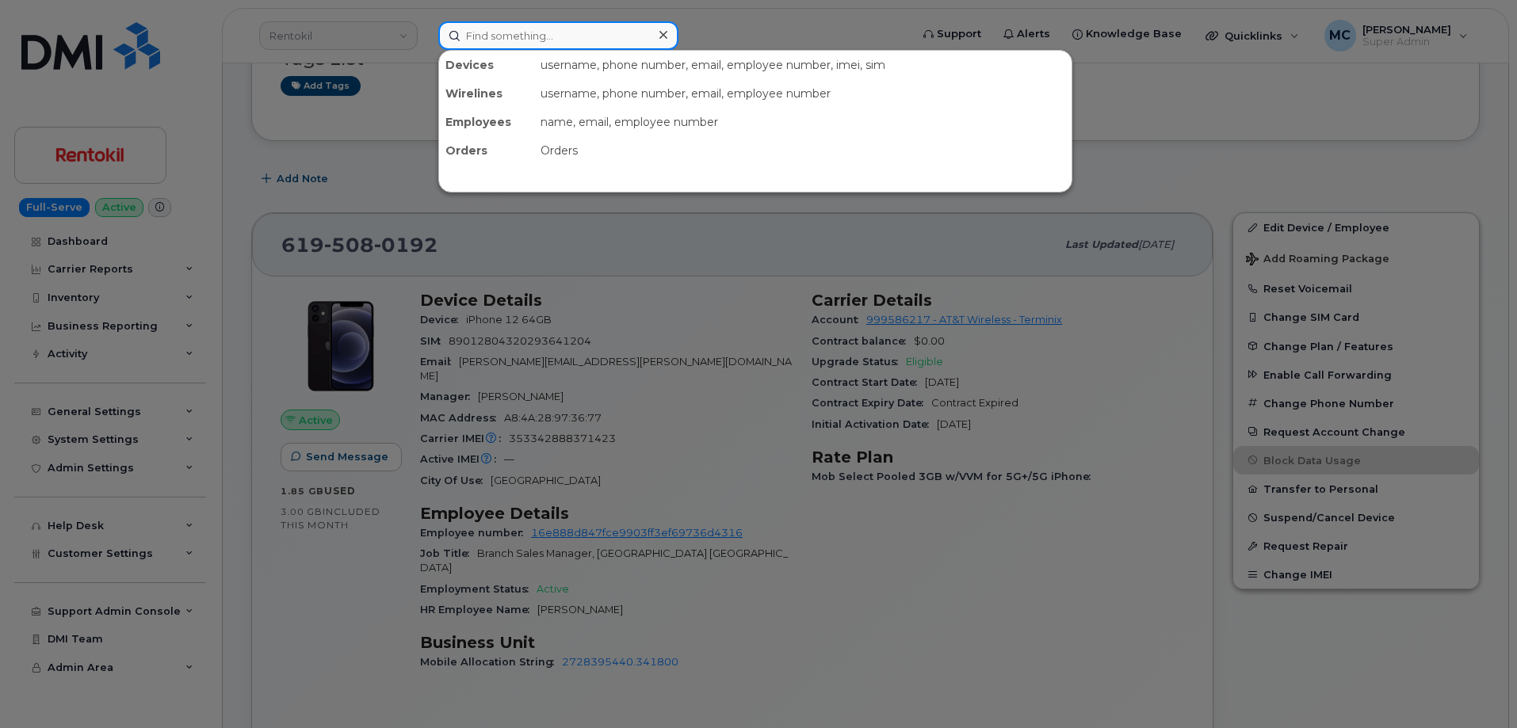
paste input "9739195863"
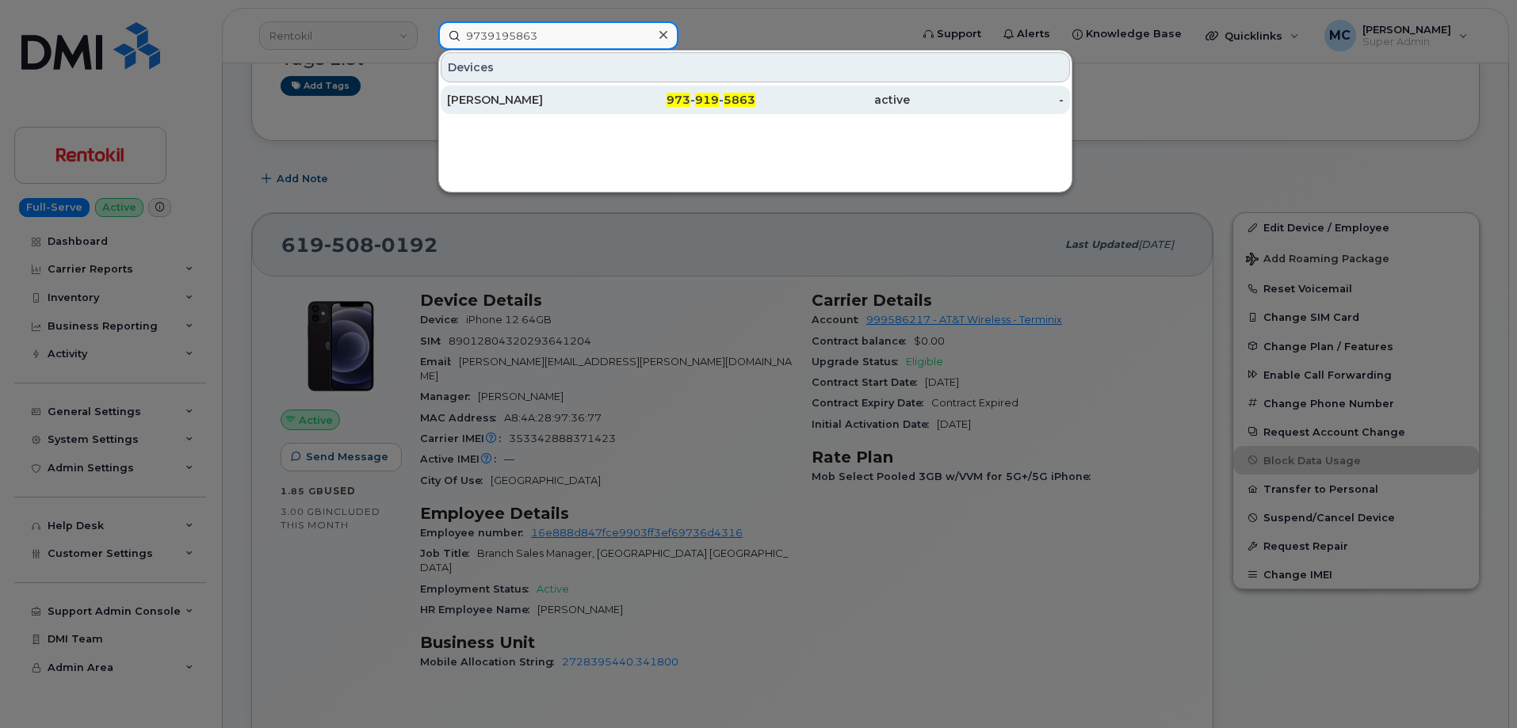
type input "9739195863"
click at [632, 94] on div "973 - 919 - 5863" at bounding box center [679, 100] width 155 height 16
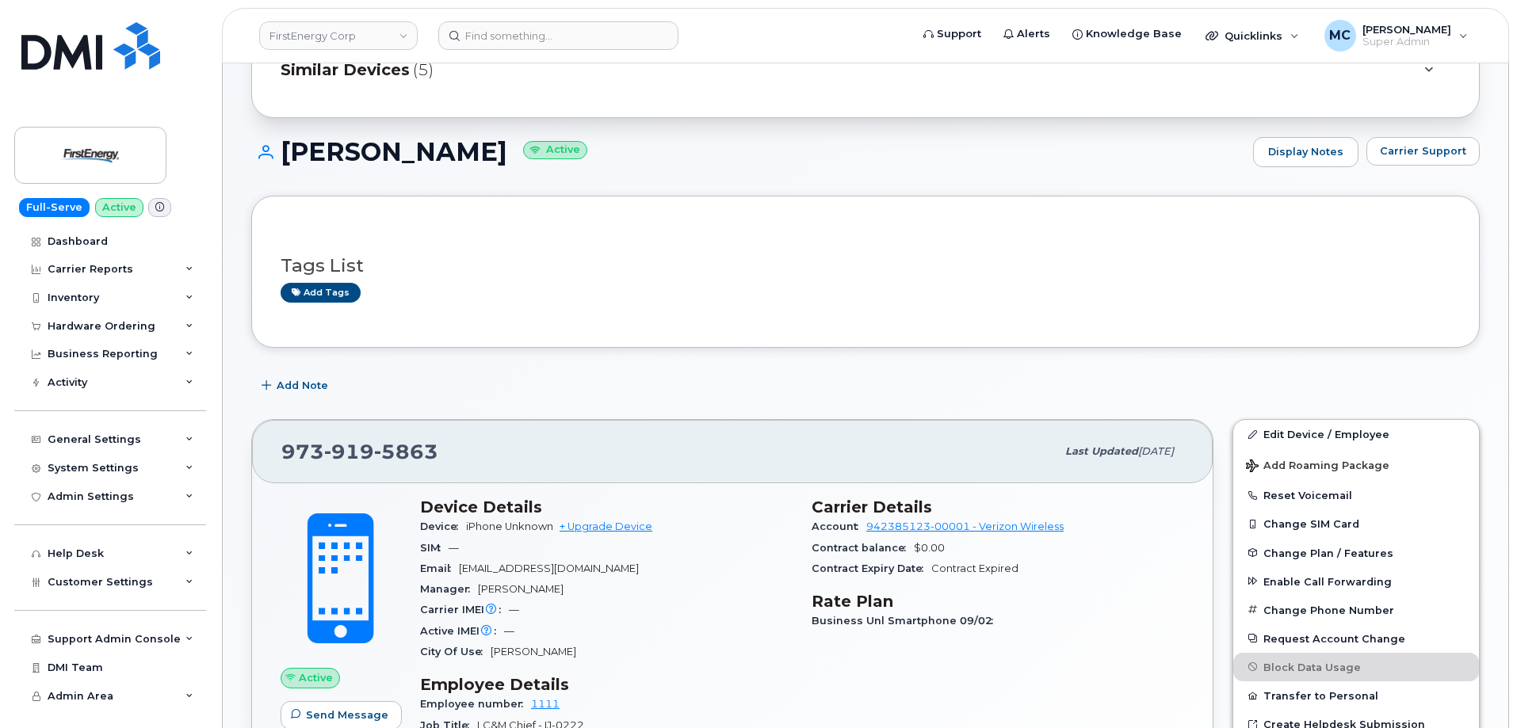
scroll to position [78, 0]
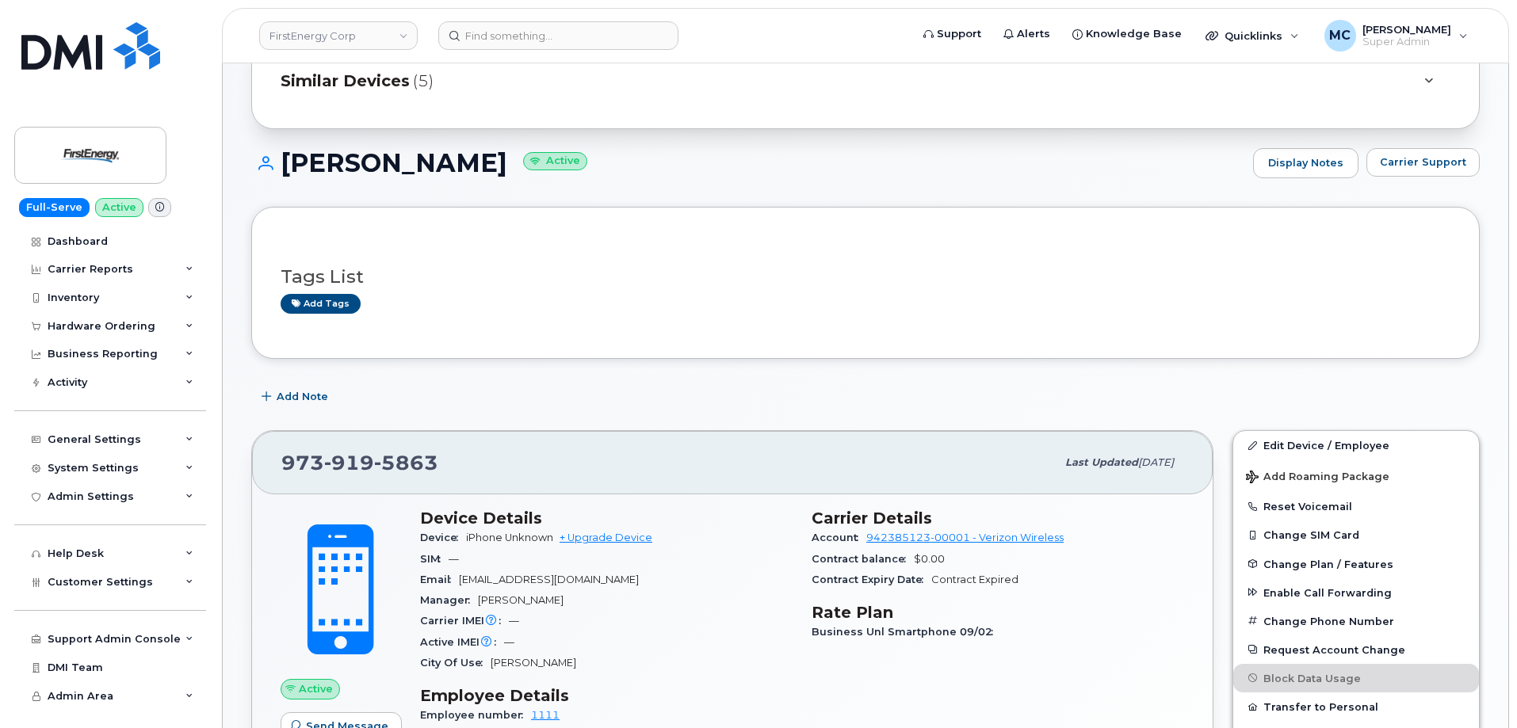
click at [735, 331] on div "Tags List Add tags" at bounding box center [865, 283] width 1228 height 152
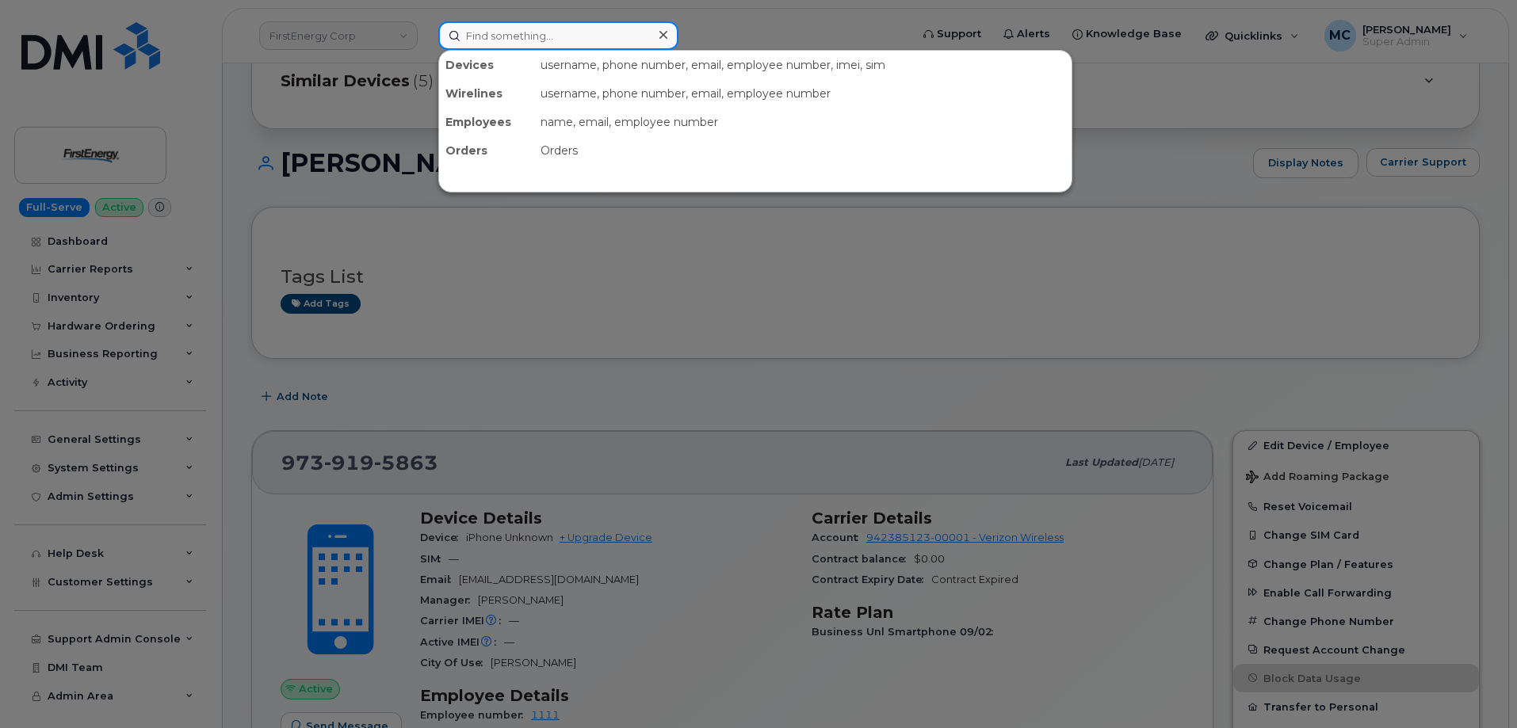
paste input "8145944379"
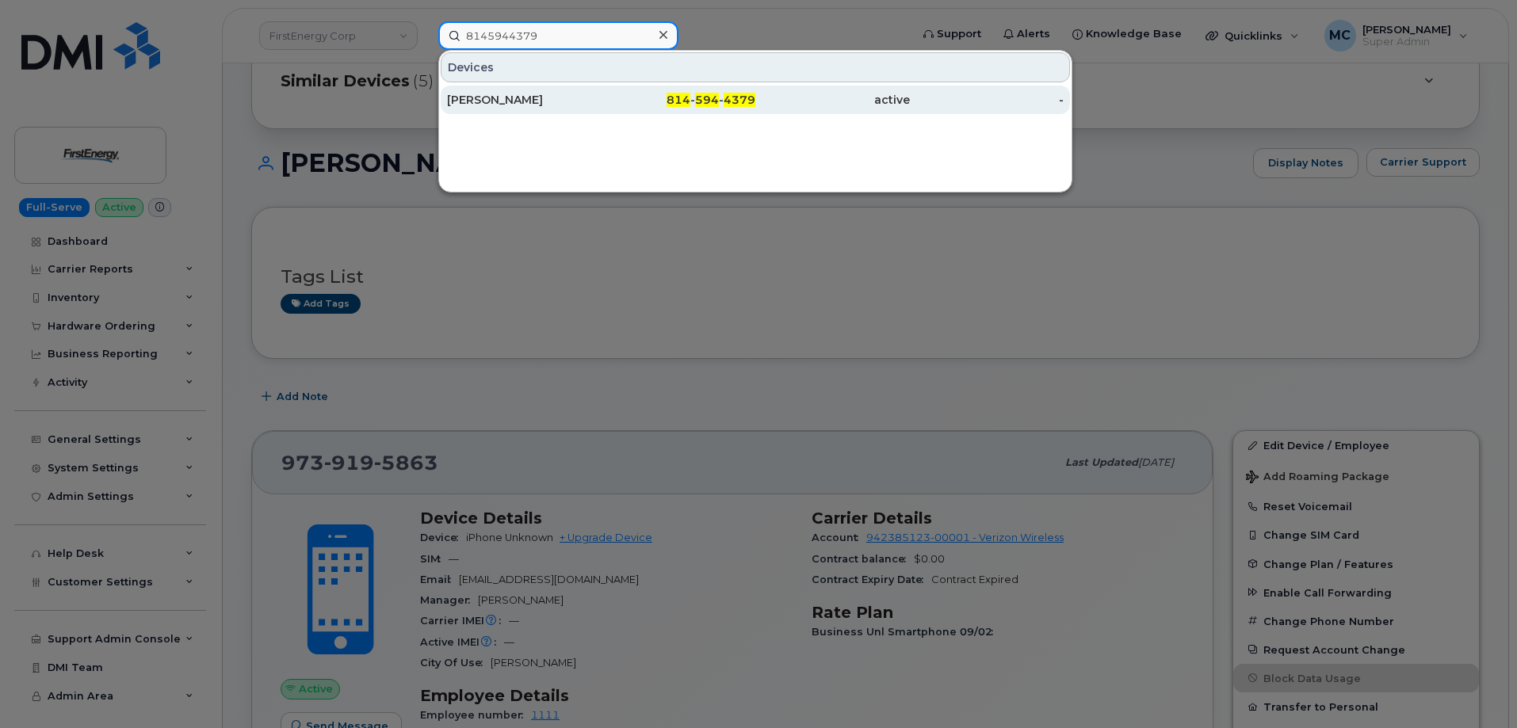
type input "8145944379"
click at [704, 104] on span "594" at bounding box center [707, 100] width 24 height 14
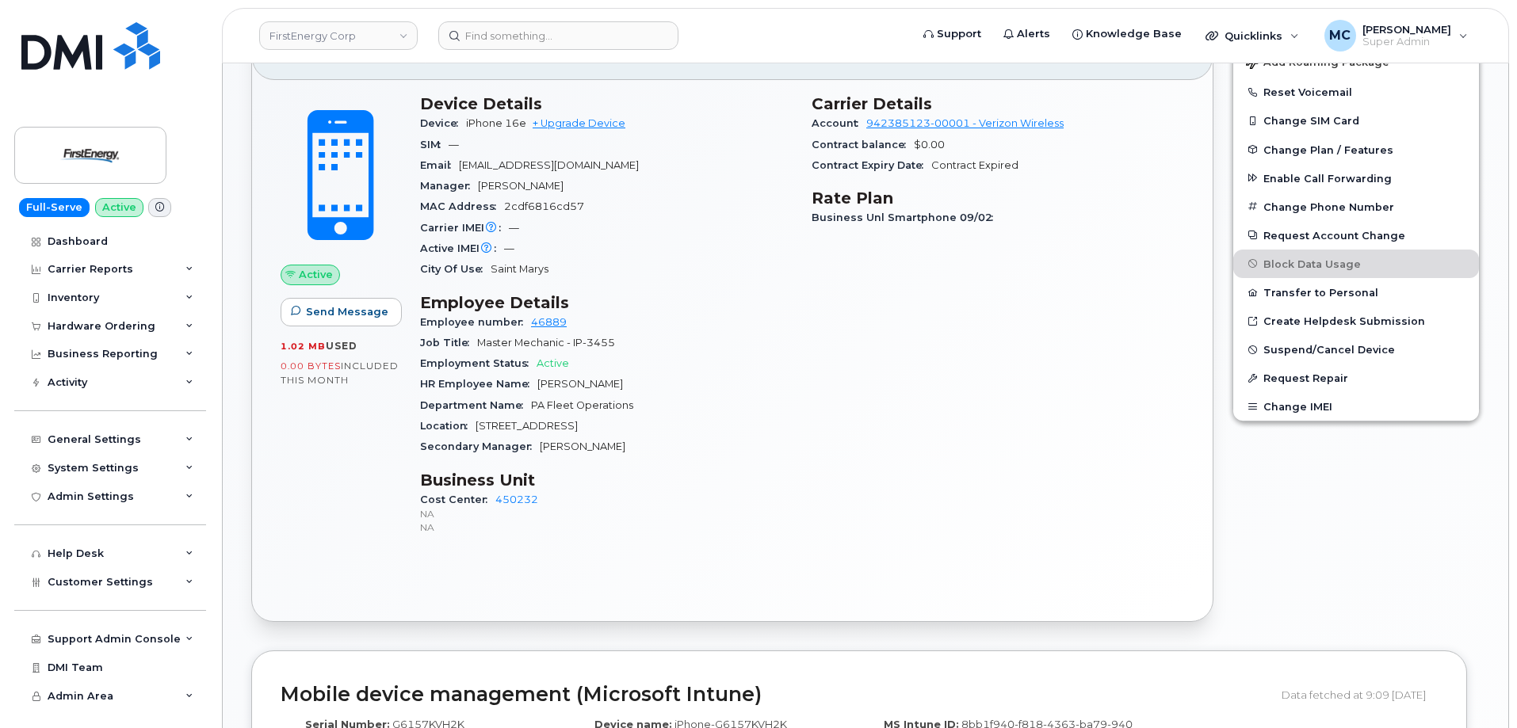
scroll to position [488, 0]
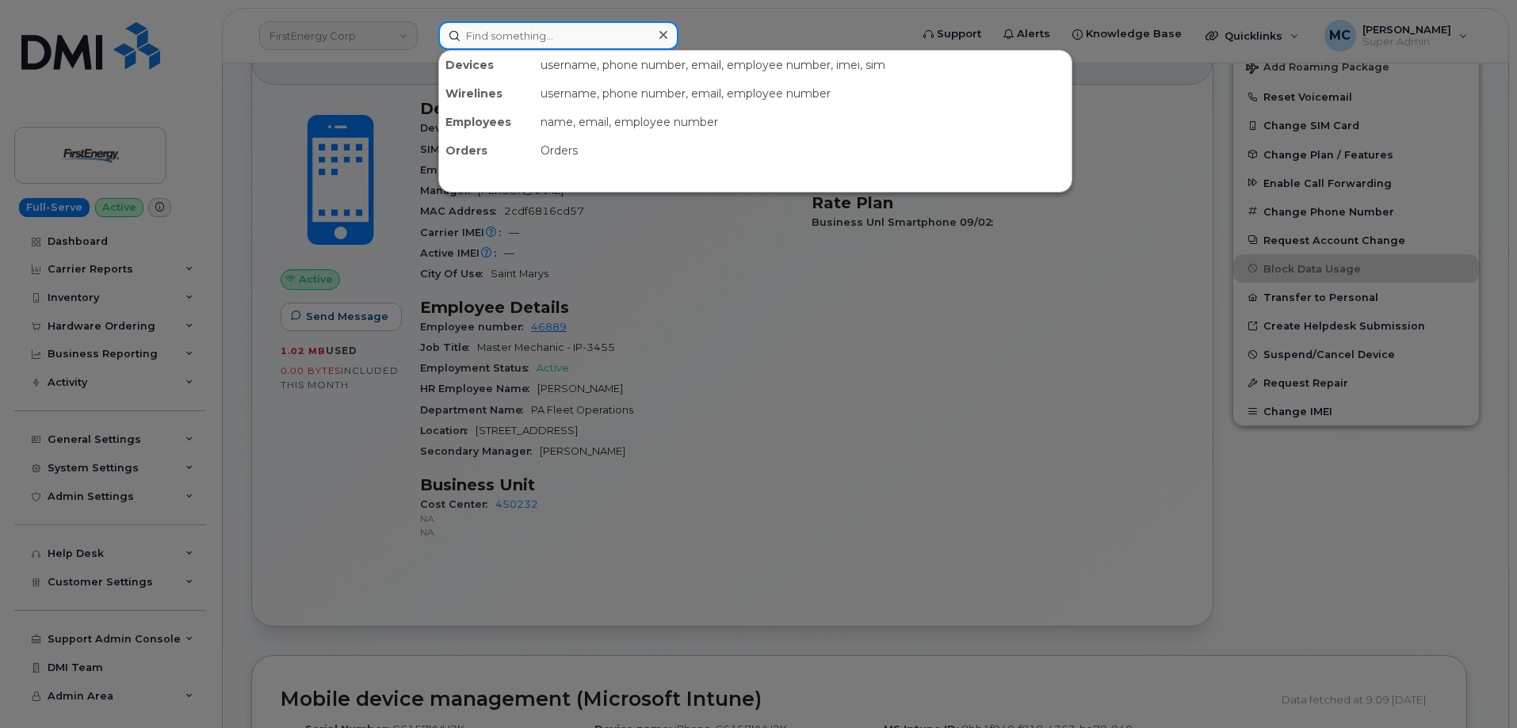
click at [518, 41] on input at bounding box center [558, 35] width 240 height 29
paste input "9084523958"
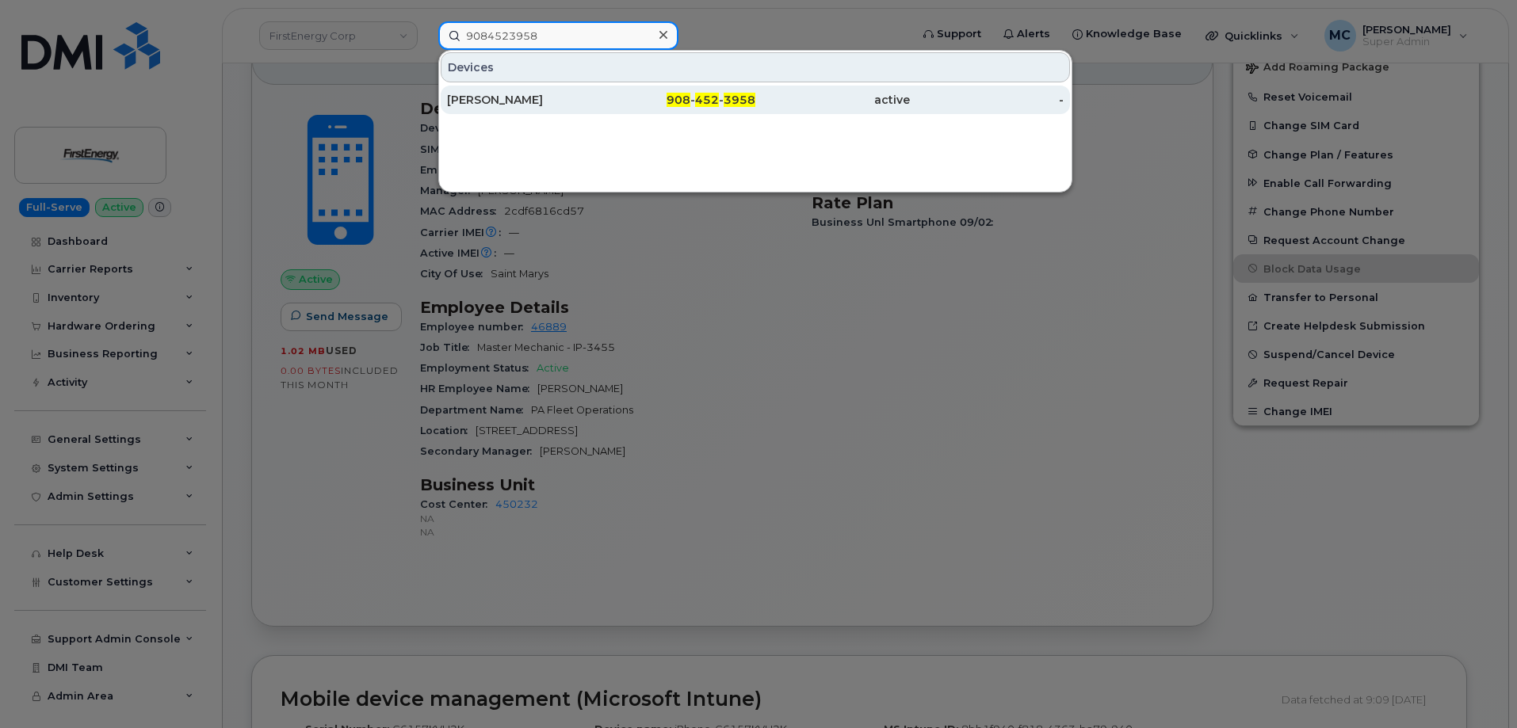
type input "9084523958"
click at [570, 103] on div "[PERSON_NAME]" at bounding box center [524, 100] width 155 height 16
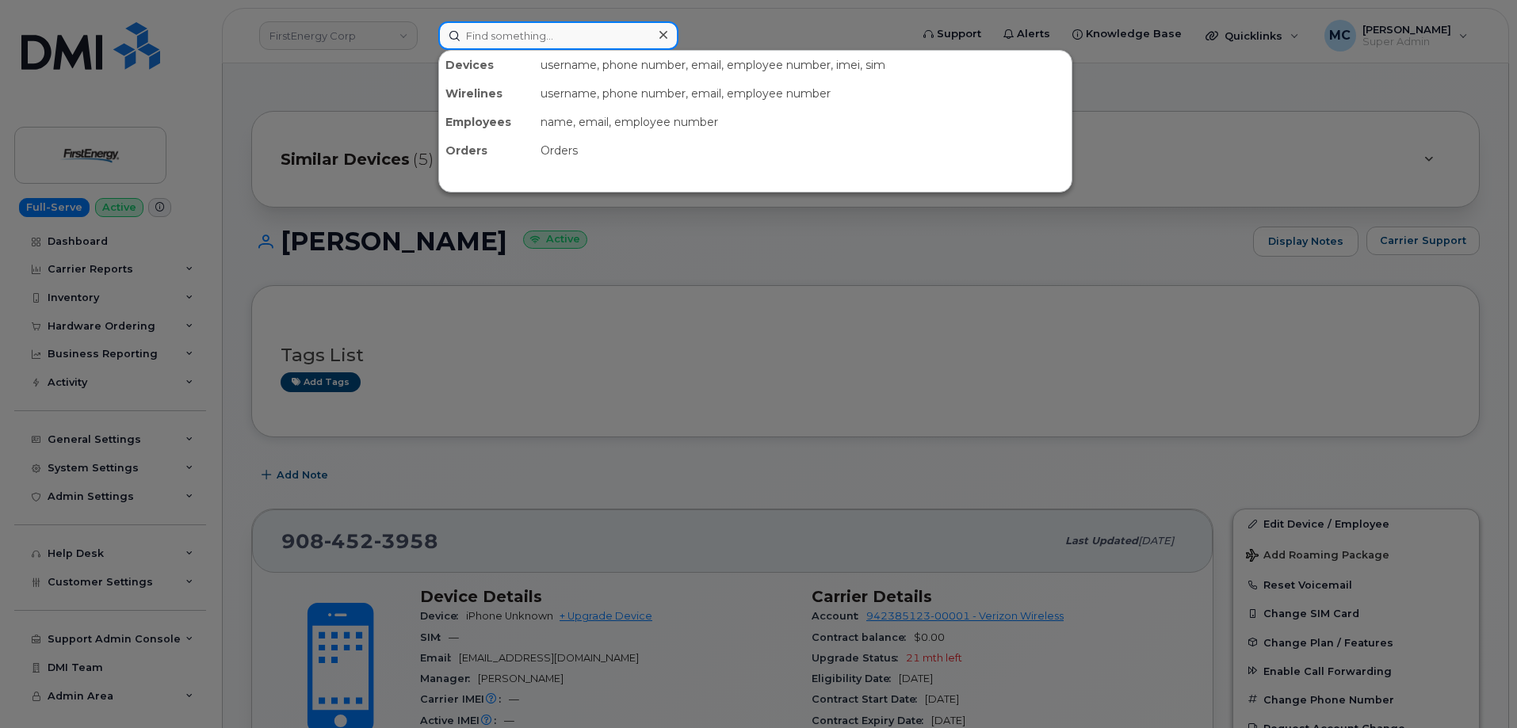
paste input "9736704397"
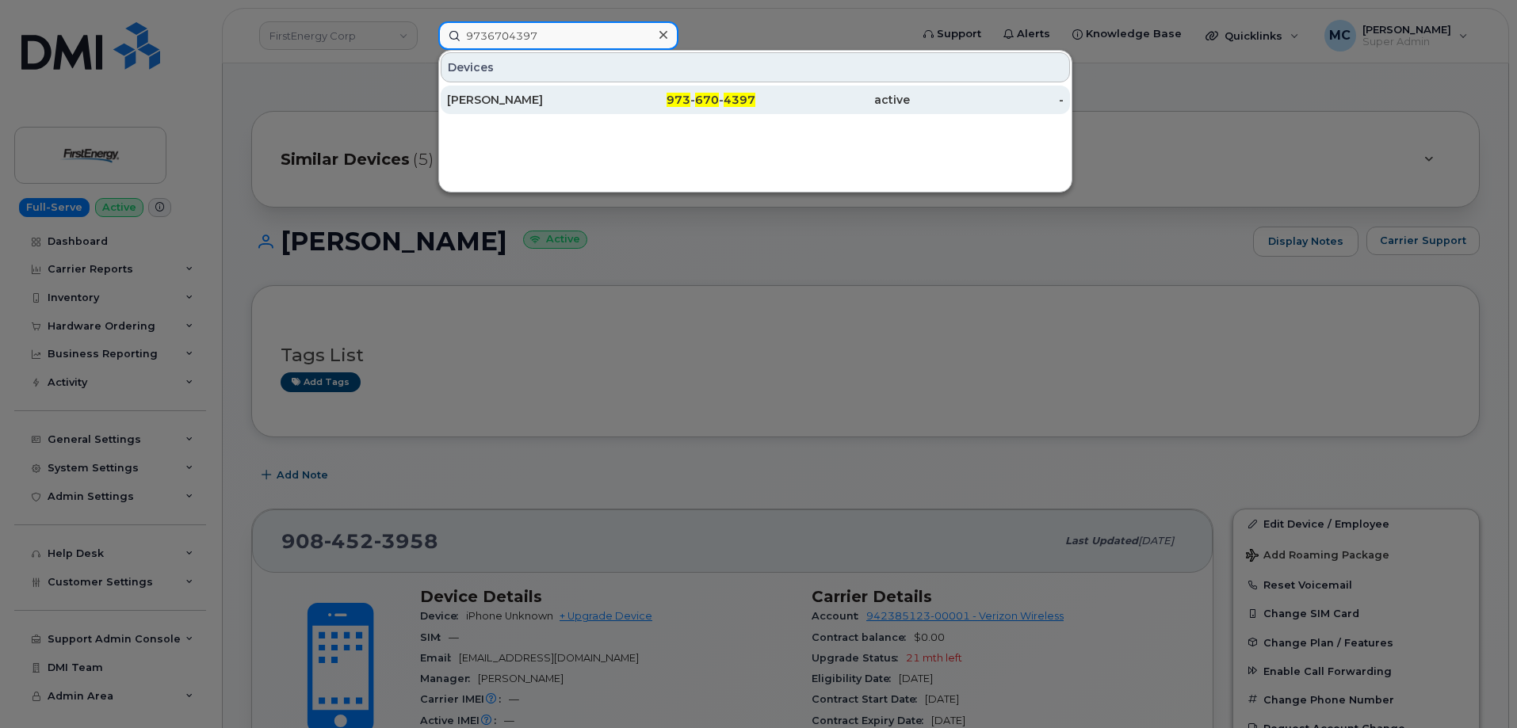
type input "9736704397"
click at [689, 93] on div "973 - 670 - 4397" at bounding box center [679, 100] width 155 height 16
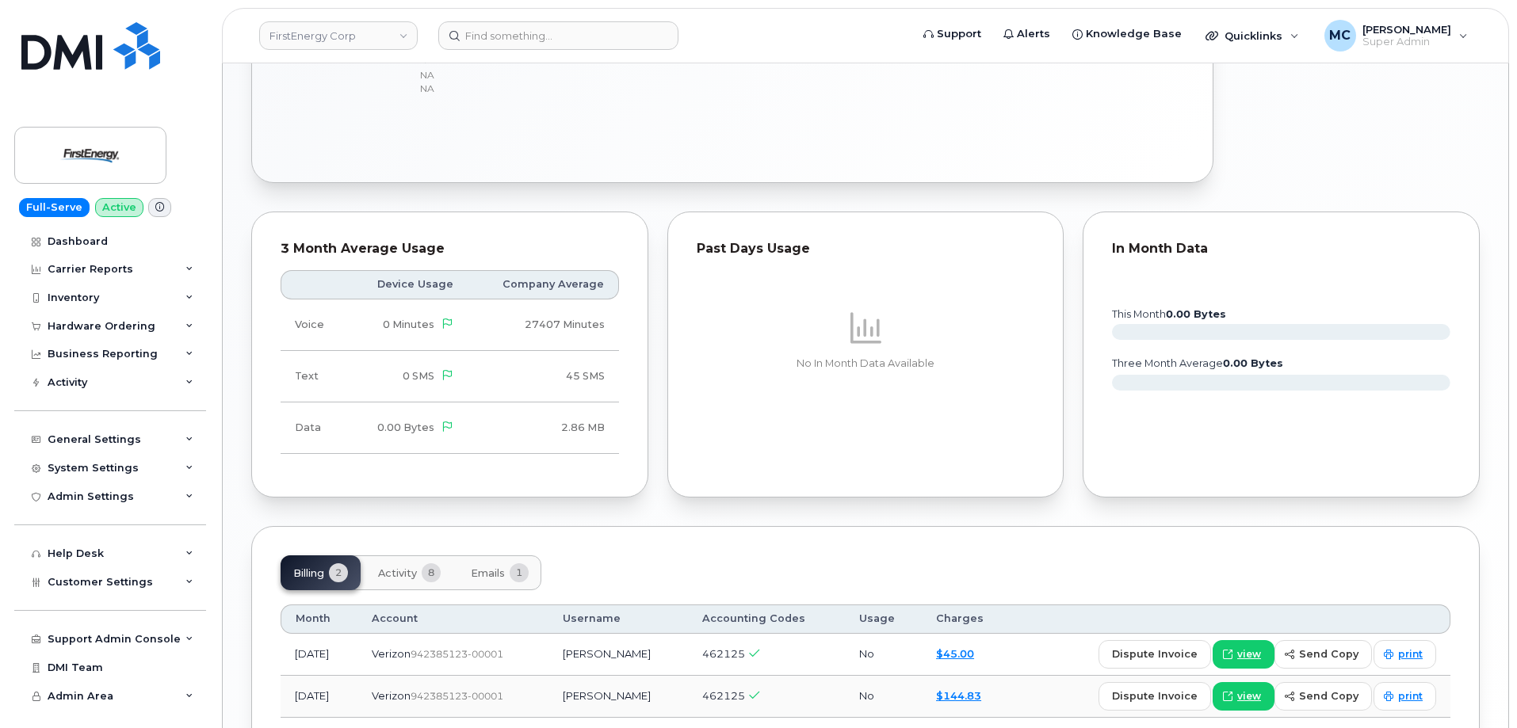
scroll to position [915, 0]
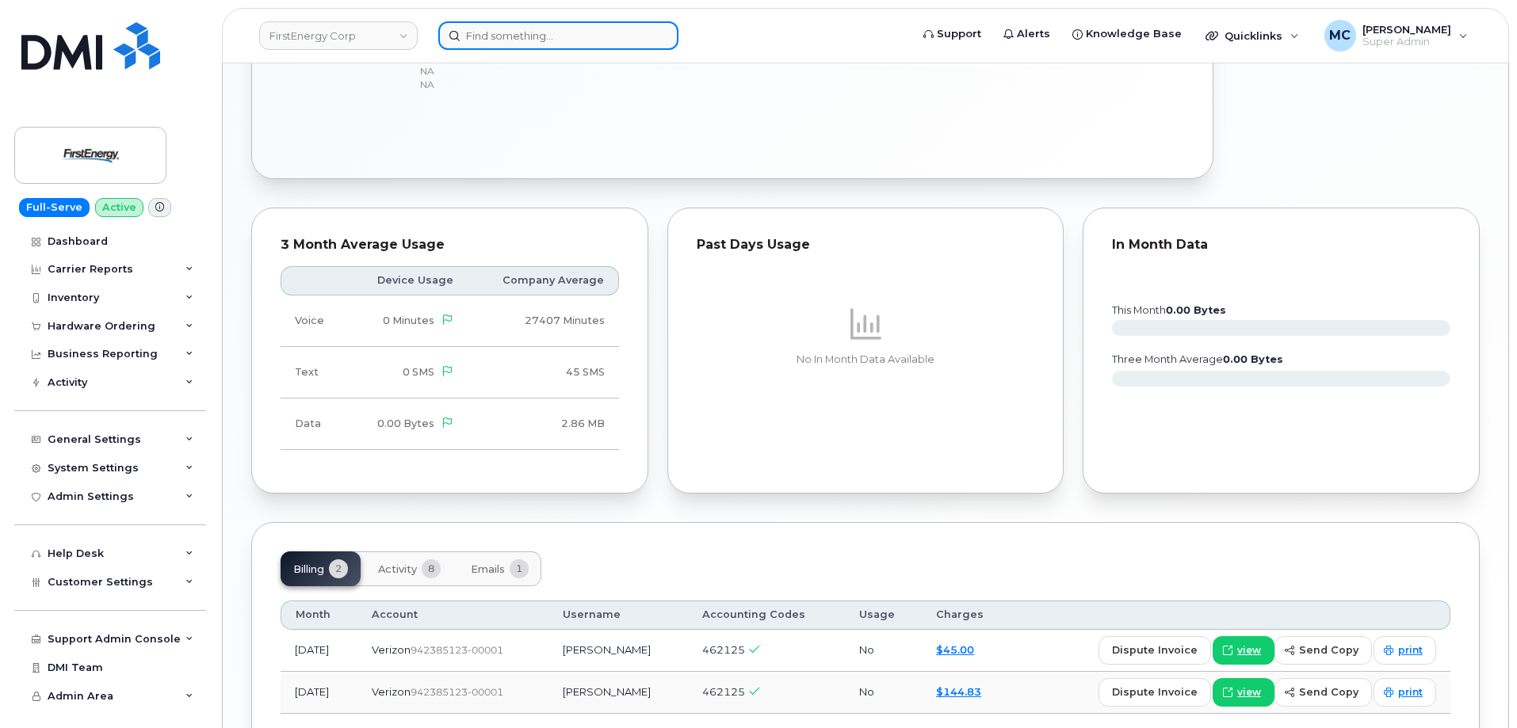
click at [584, 36] on input at bounding box center [558, 35] width 240 height 29
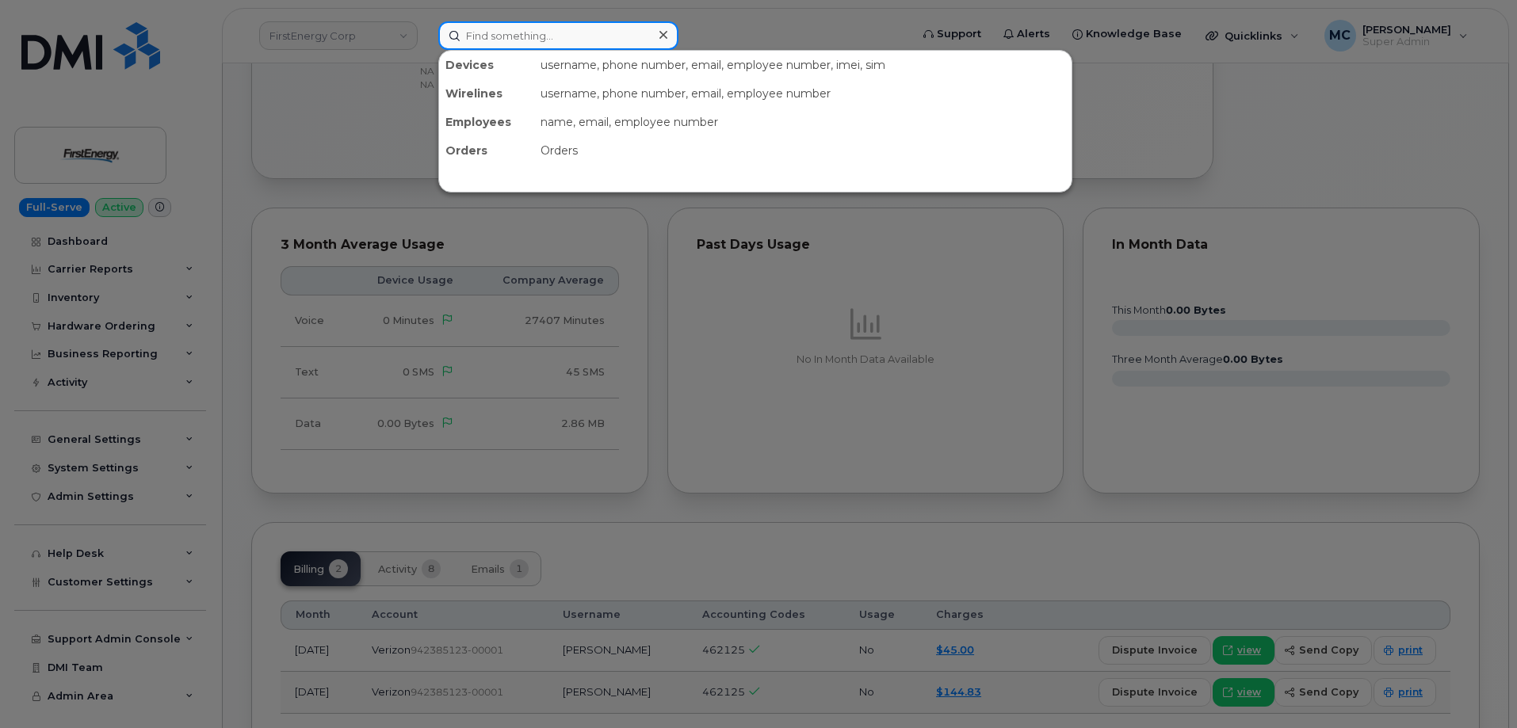
paste input "3308191806"
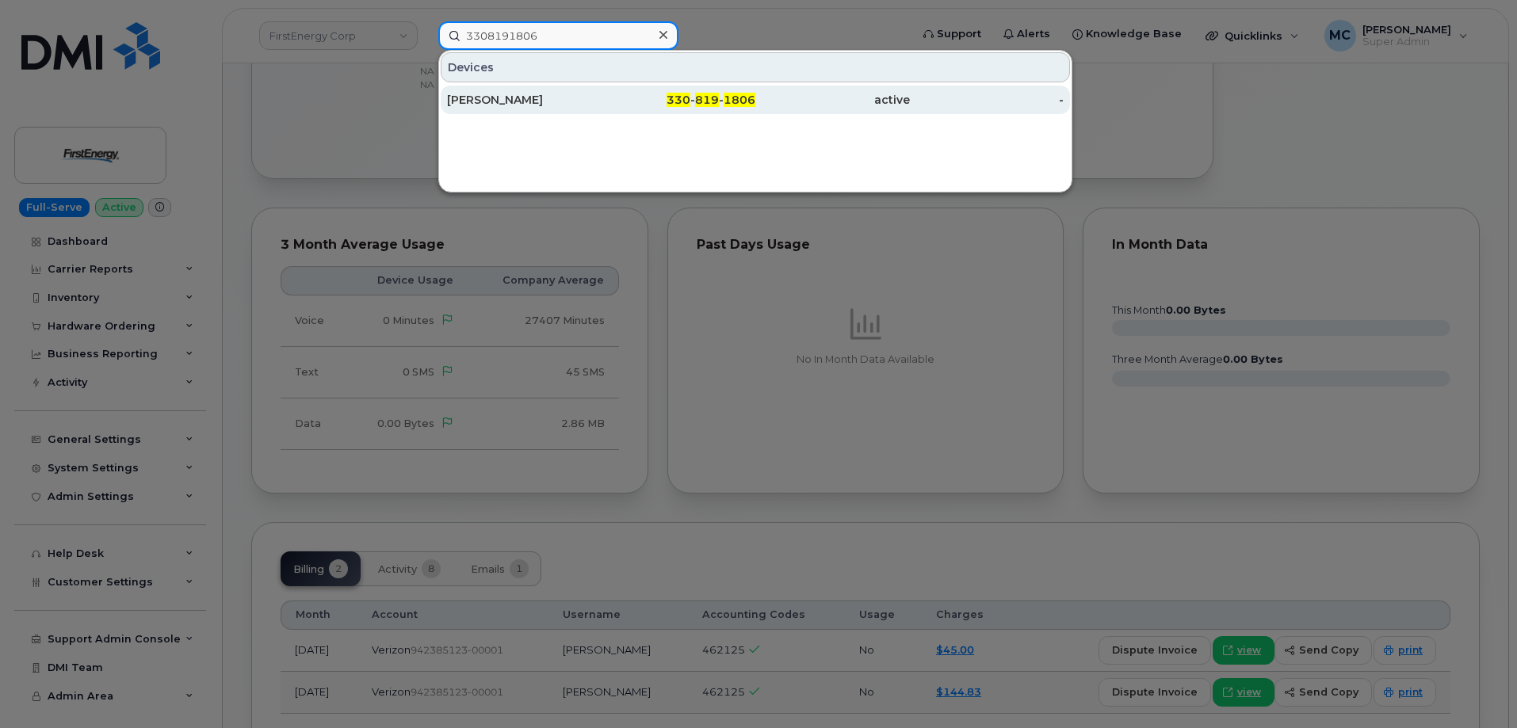
type input "3308191806"
click at [605, 97] on div "330 - 819 - 1806" at bounding box center [679, 100] width 155 height 16
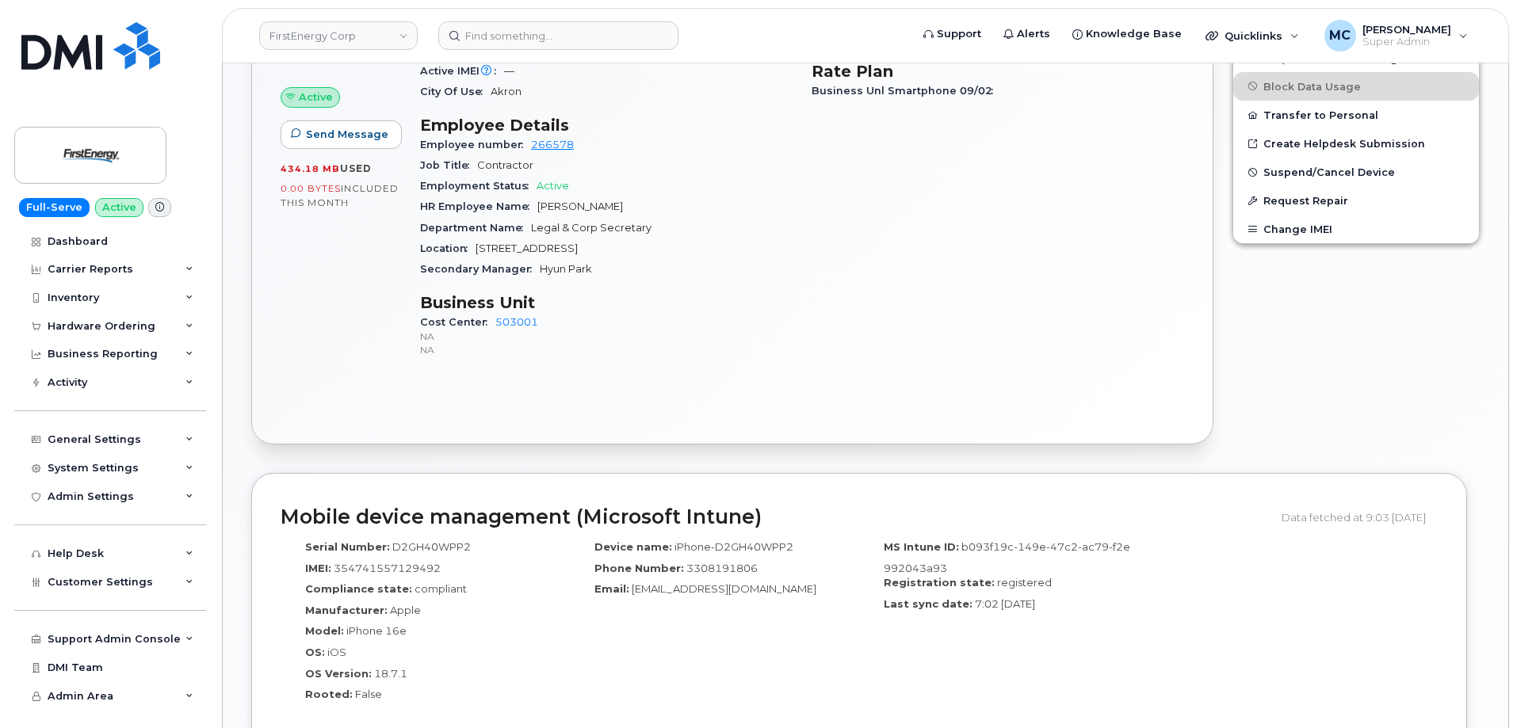
scroll to position [689, 0]
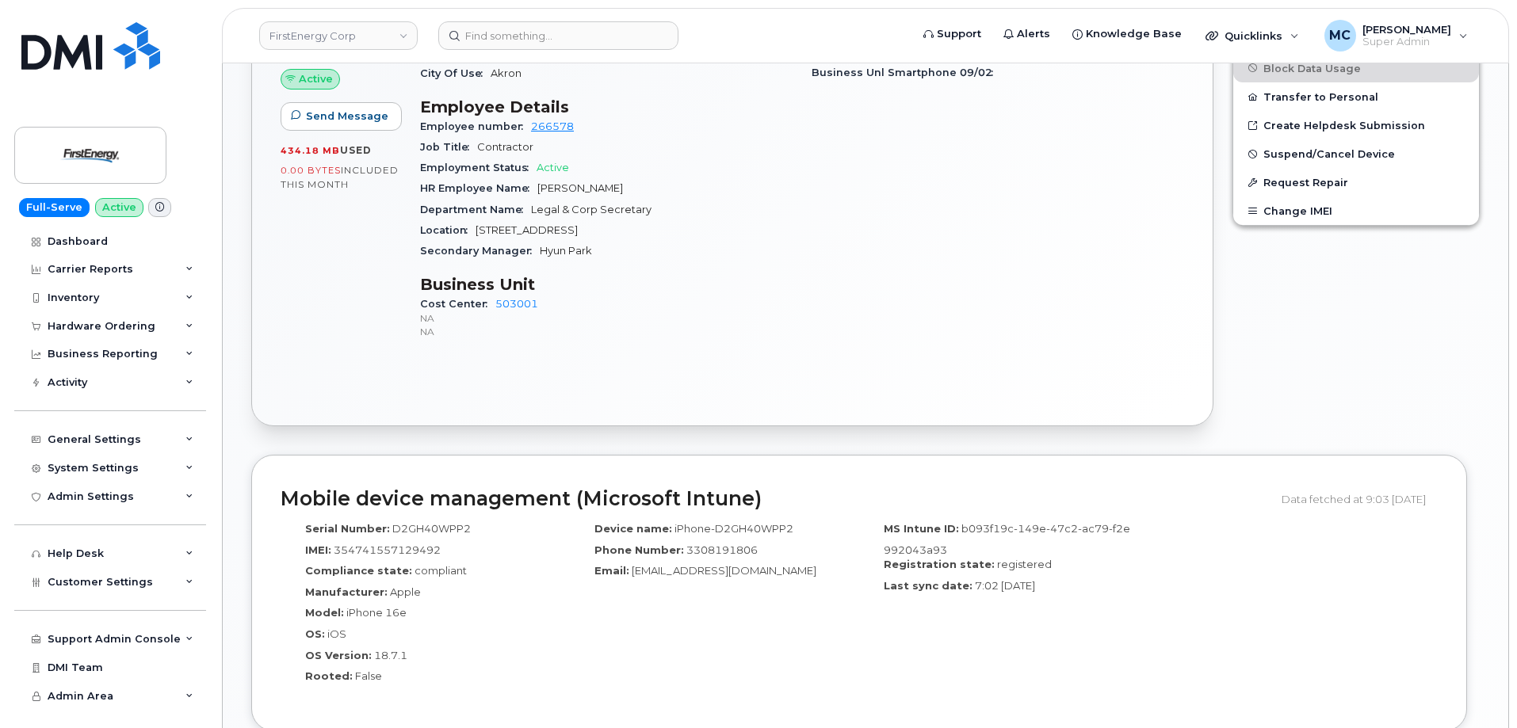
click at [1342, 349] on div "Edit Device / Employee Add Roaming Package Reset Voicemail Change SIM Card Chan…" at bounding box center [1356, 123] width 266 height 625
